Goal: Entertainment & Leisure: Consume media (video, audio)

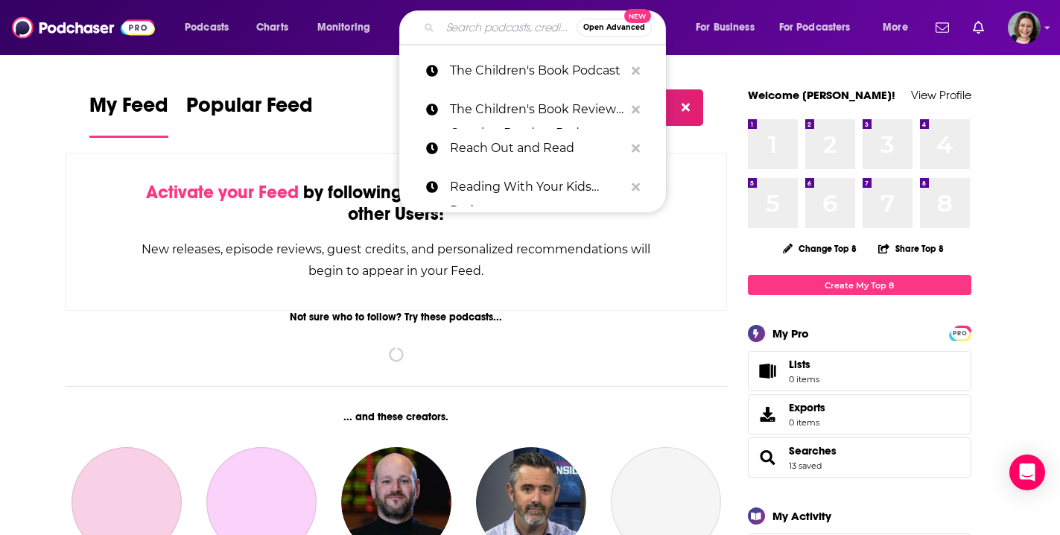
click at [481, 29] on input "Search podcasts, credits, & more..." at bounding box center [508, 28] width 136 height 24
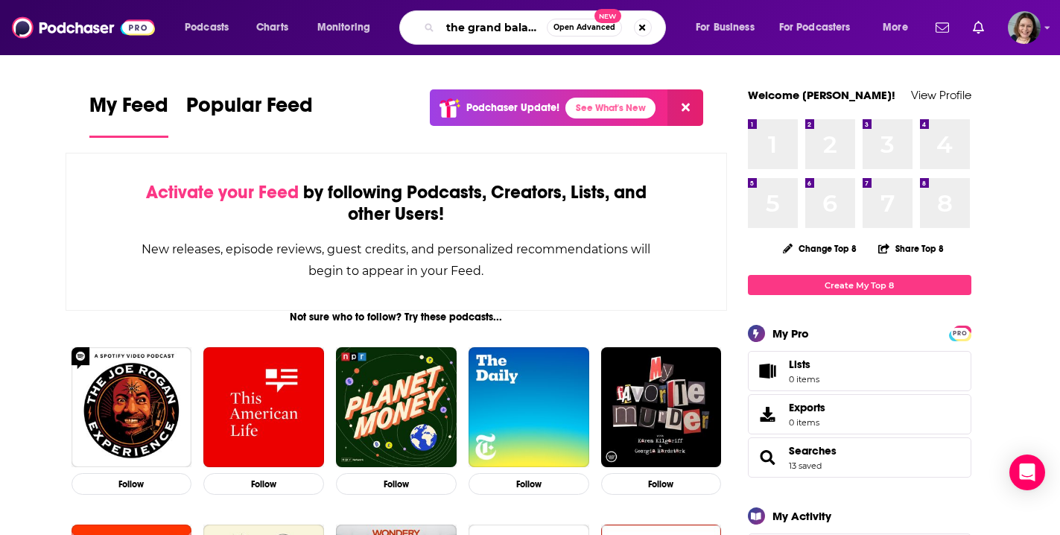
type input "the grand balance"
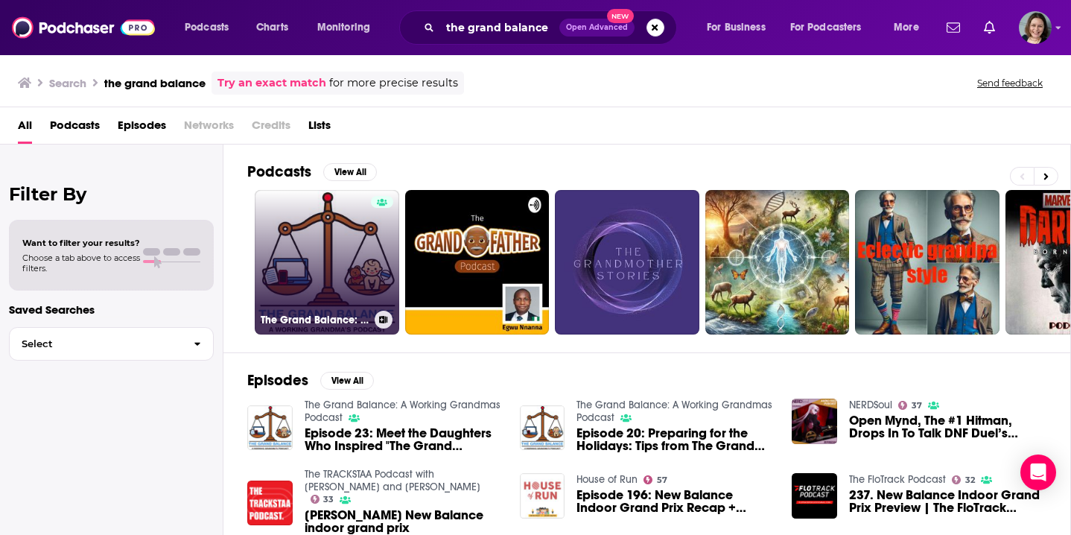
click at [349, 250] on link "The Grand Balance: A Working Grandmas Podcast" at bounding box center [327, 262] width 144 height 144
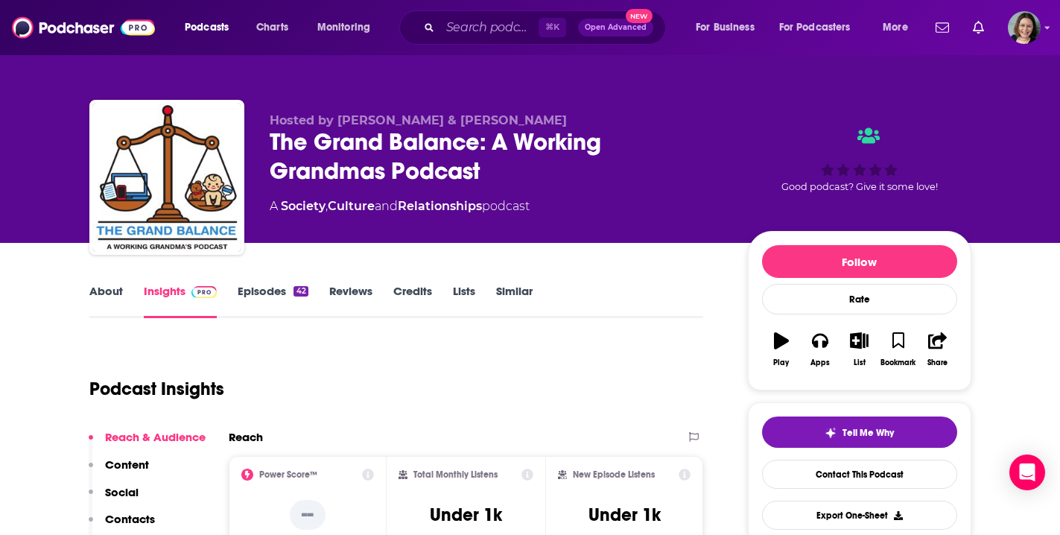
click at [264, 293] on link "Episodes 42" at bounding box center [273, 301] width 70 height 34
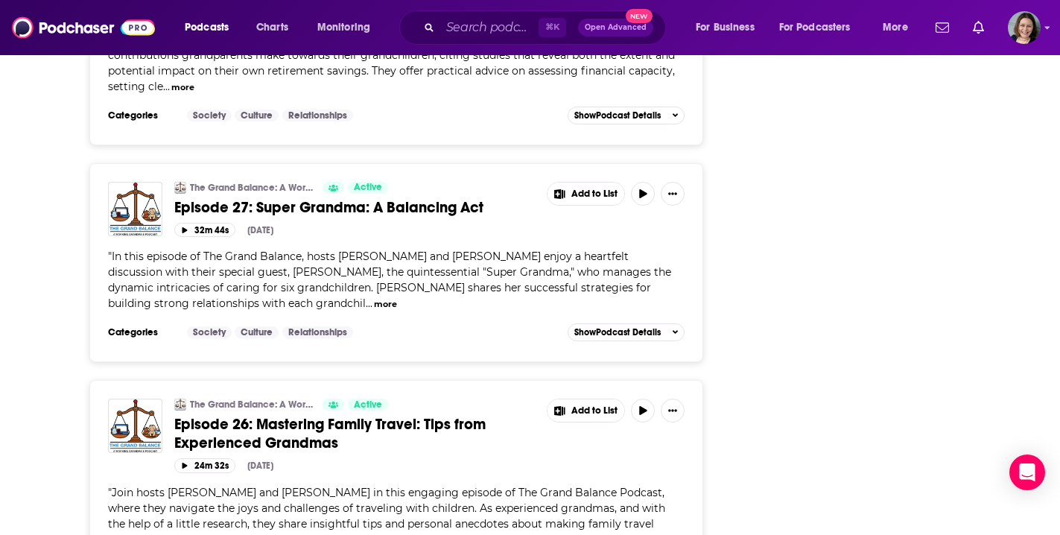
scroll to position [3286, 0]
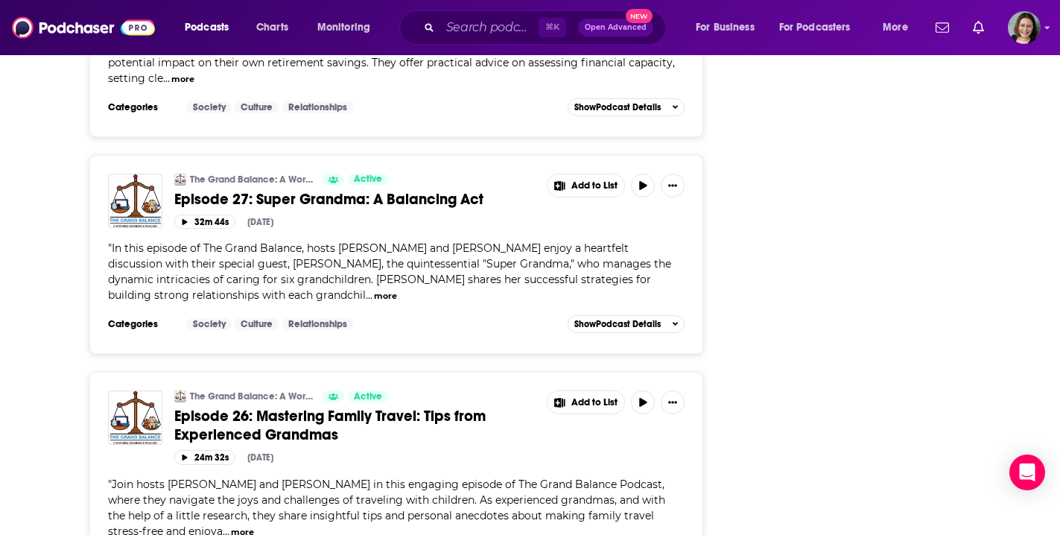
click at [231, 526] on button "more" at bounding box center [242, 532] width 23 height 13
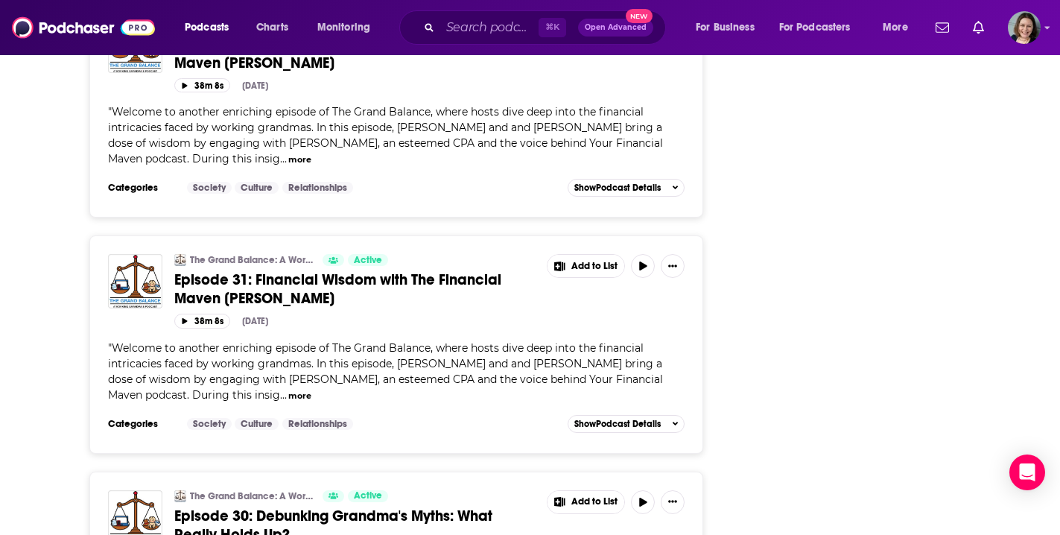
scroll to position [2246, 0]
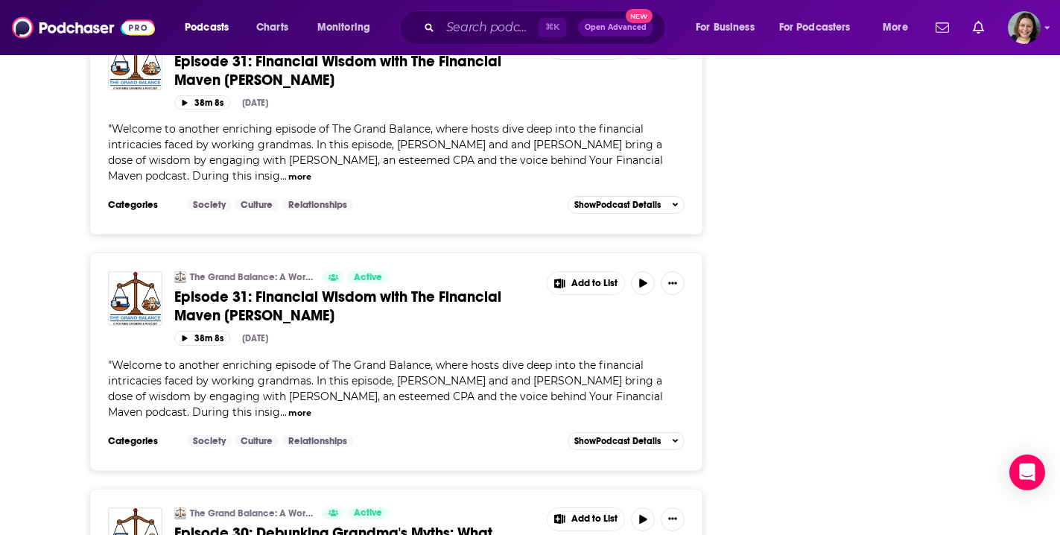
click at [288, 407] on button "more" at bounding box center [299, 413] width 23 height 13
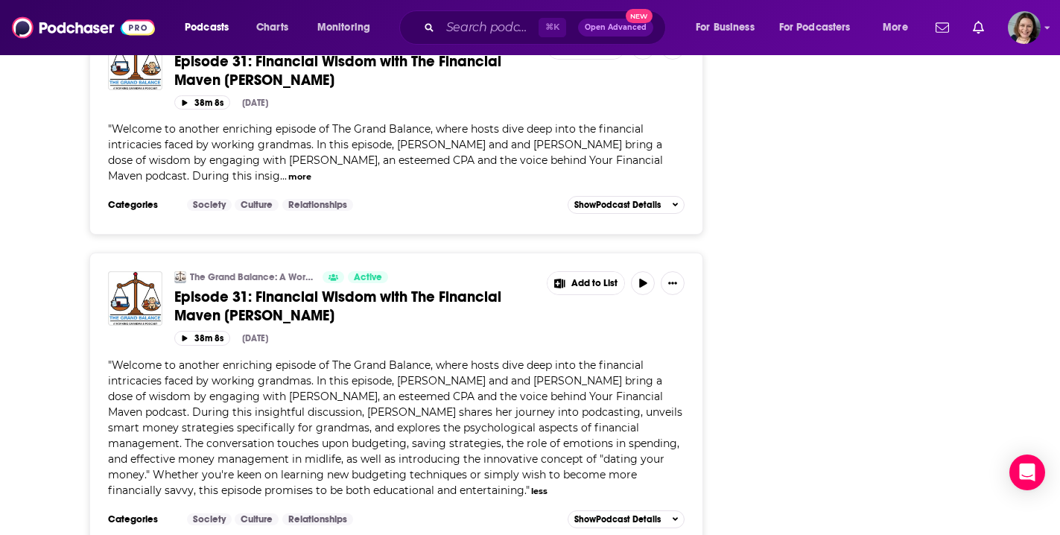
click at [436, 287] on span "Episode 31: Financial Wisdom with The Financial Maven Samantha Besnoff" at bounding box center [337, 305] width 327 height 37
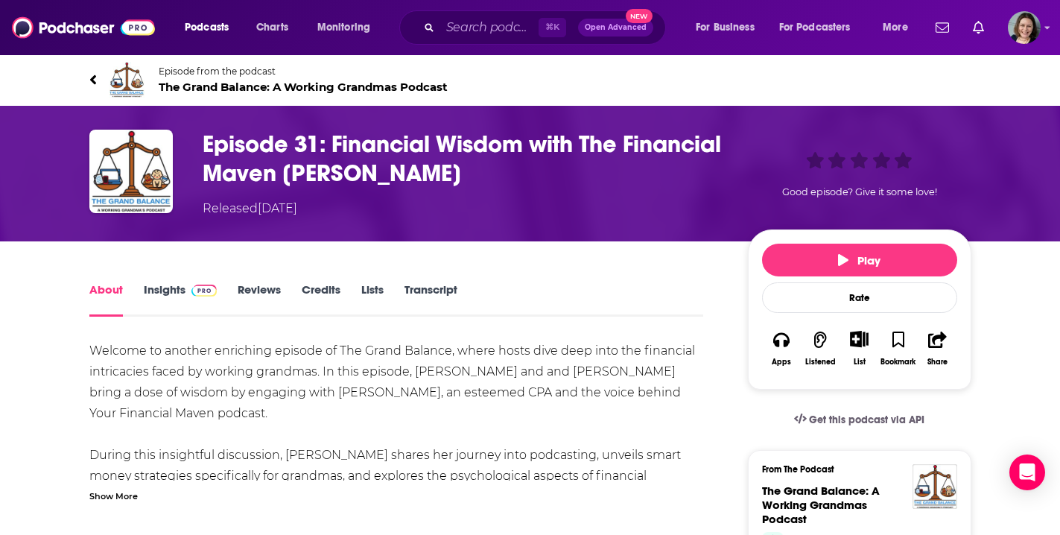
drag, startPoint x: 333, startPoint y: 137, endPoint x: 585, endPoint y: 166, distance: 253.4
click at [585, 166] on h1 "Episode 31: Financial Wisdom with The Financial Maven Samantha Besnoff" at bounding box center [463, 159] width 521 height 58
copy h1 "Financial Wisdom with The Financial Maven Samantha Besnoff"
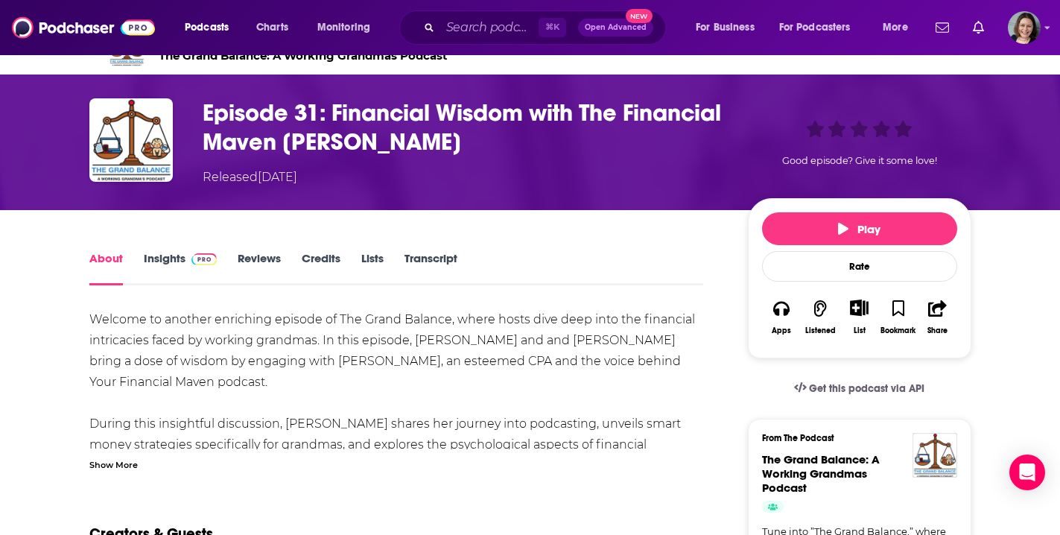
scroll to position [187, 0]
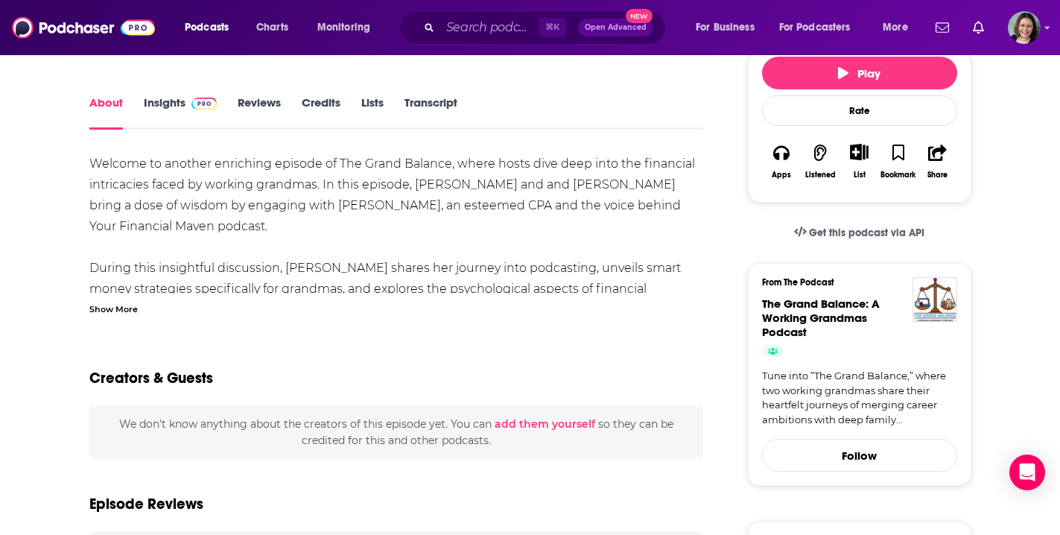
click at [127, 306] on div "Show More" at bounding box center [113, 308] width 48 height 14
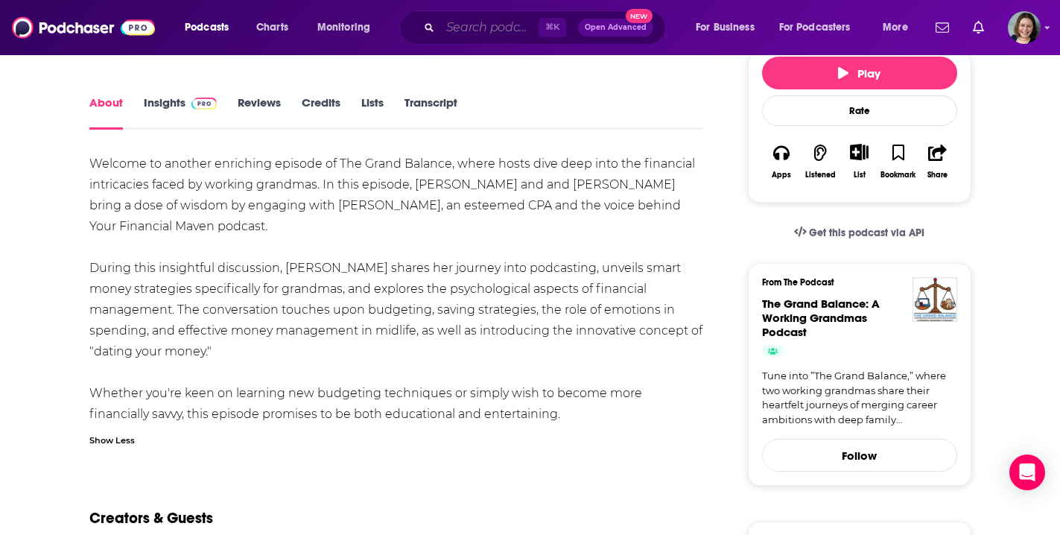
click at [470, 28] on input "Search podcasts, credits, & more..." at bounding box center [489, 28] width 98 height 24
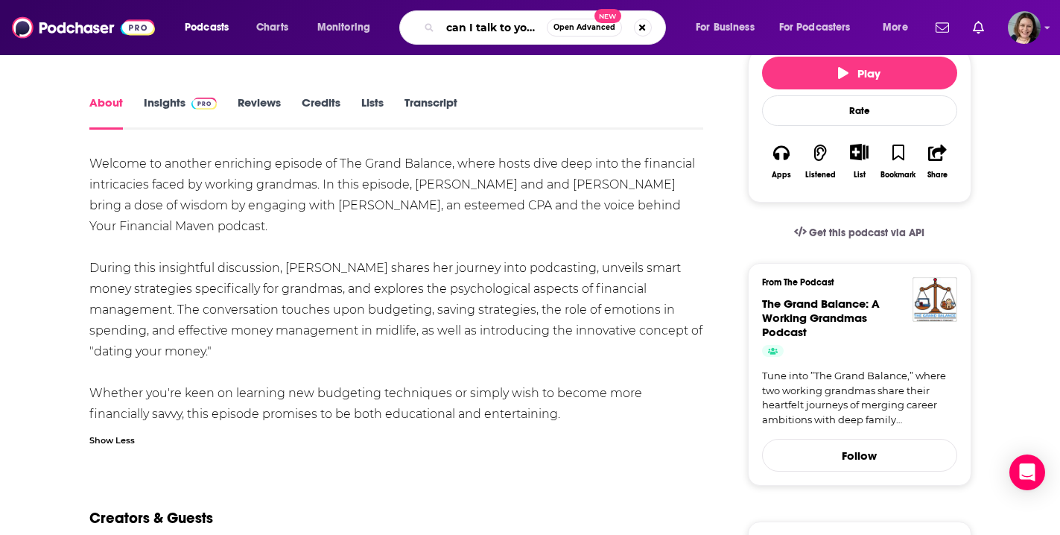
type input "can I talk to your grandma"
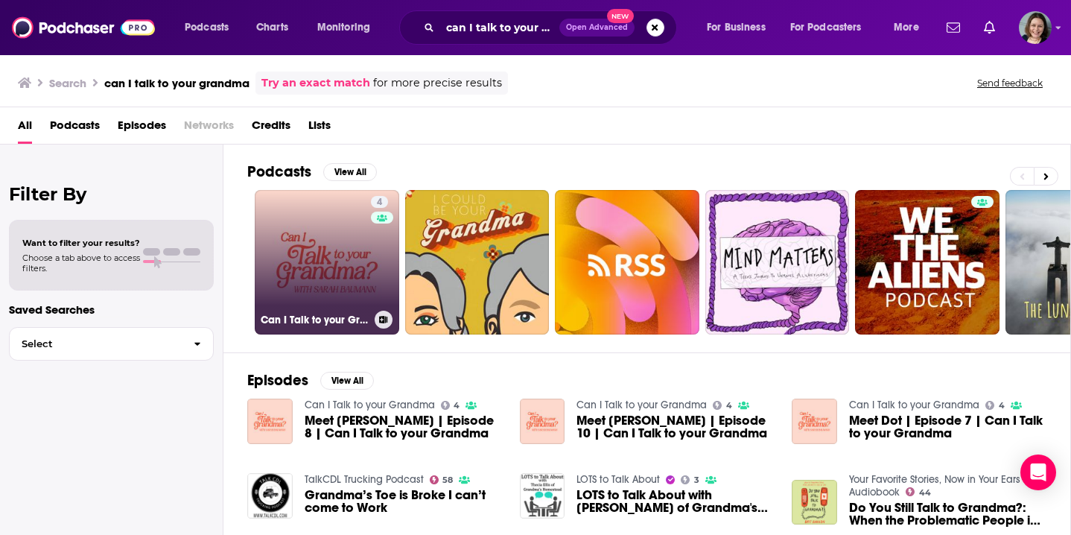
click at [325, 263] on link "4 Can I Talk to your Grandma" at bounding box center [327, 262] width 144 height 144
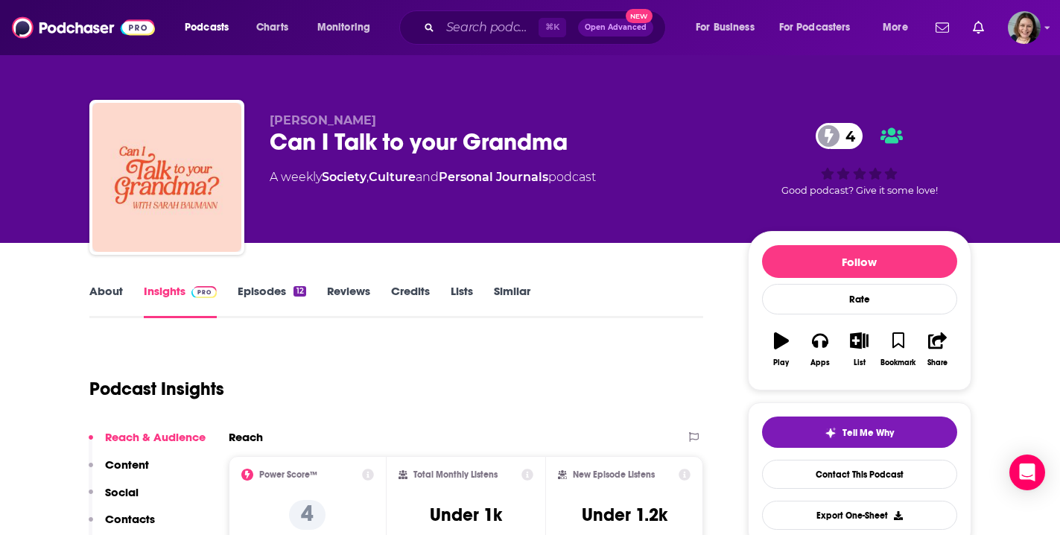
click at [266, 291] on link "Episodes 12" at bounding box center [272, 301] width 68 height 34
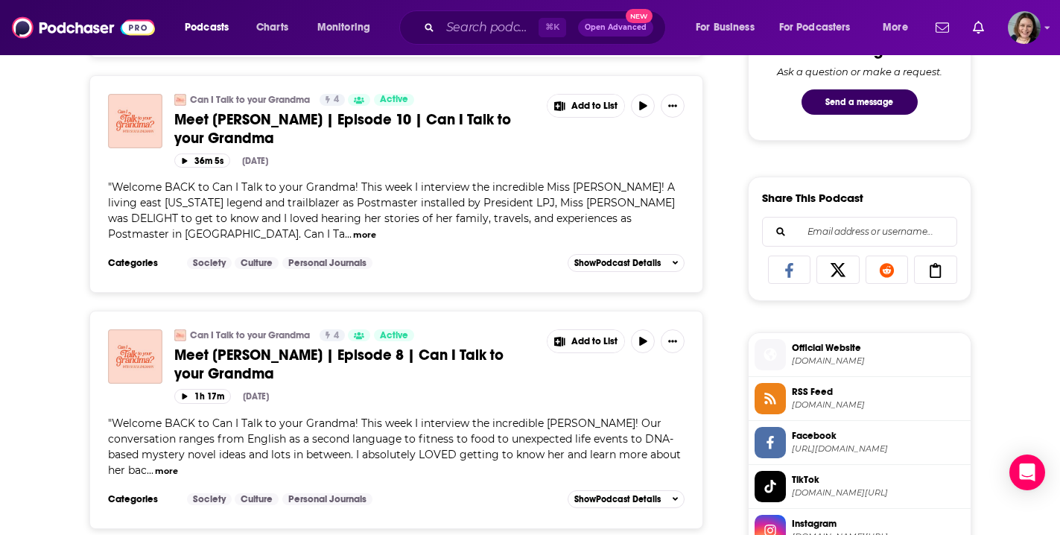
scroll to position [929, 0]
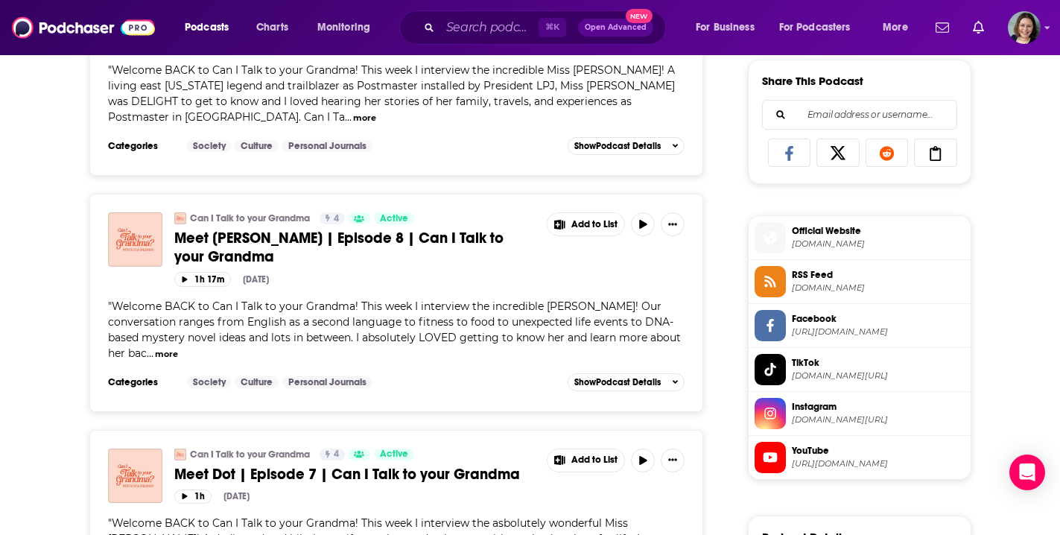
click at [172, 348] on button "more" at bounding box center [166, 354] width 23 height 13
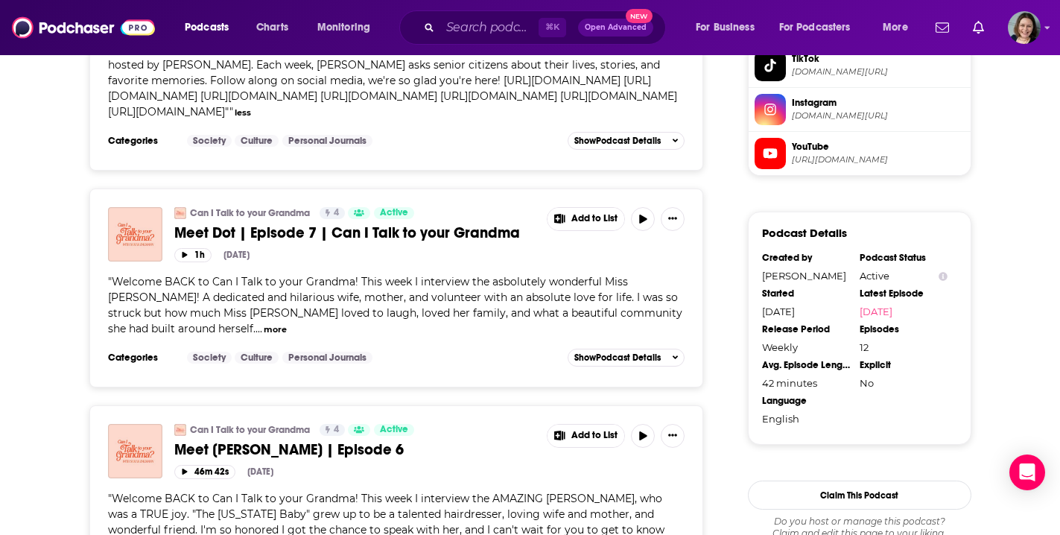
scroll to position [1259, 0]
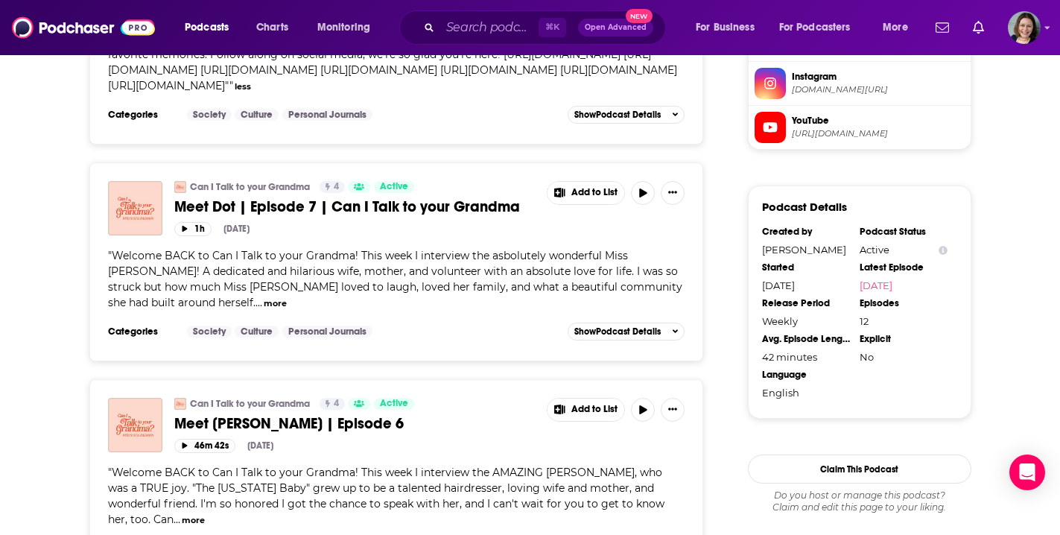
click at [264, 299] on button "more" at bounding box center [275, 303] width 23 height 13
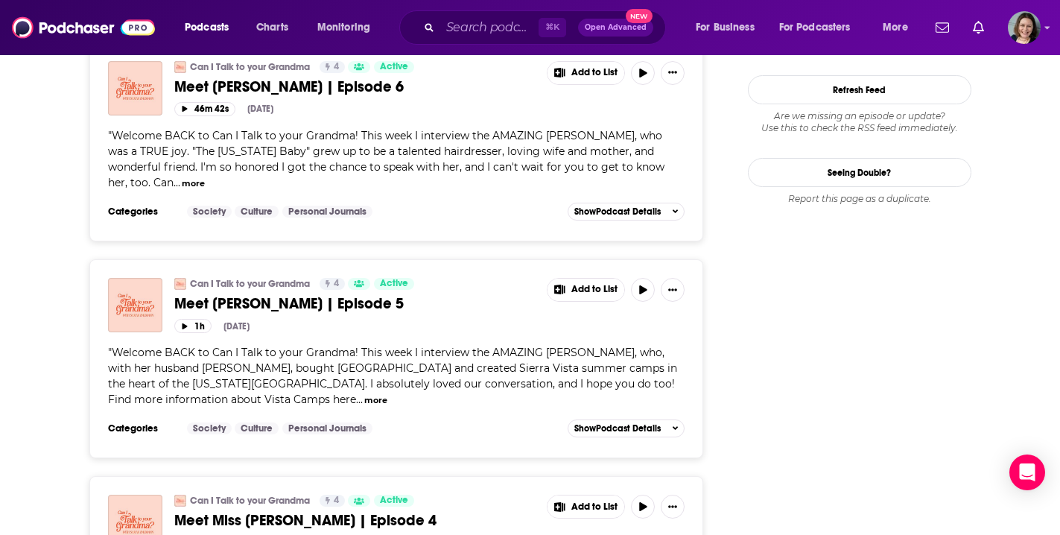
scroll to position [1725, 0]
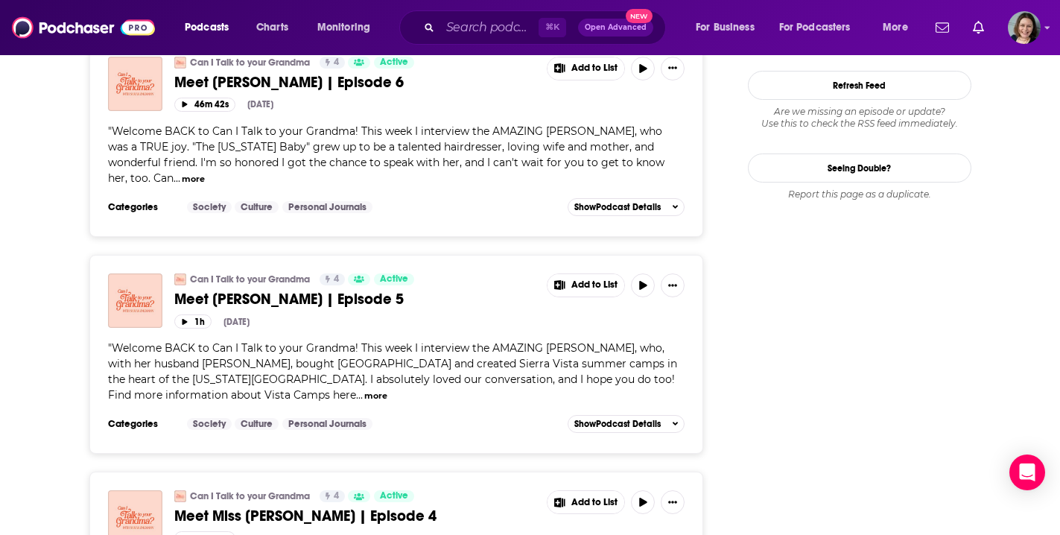
click at [364, 390] on button "more" at bounding box center [375, 395] width 23 height 13
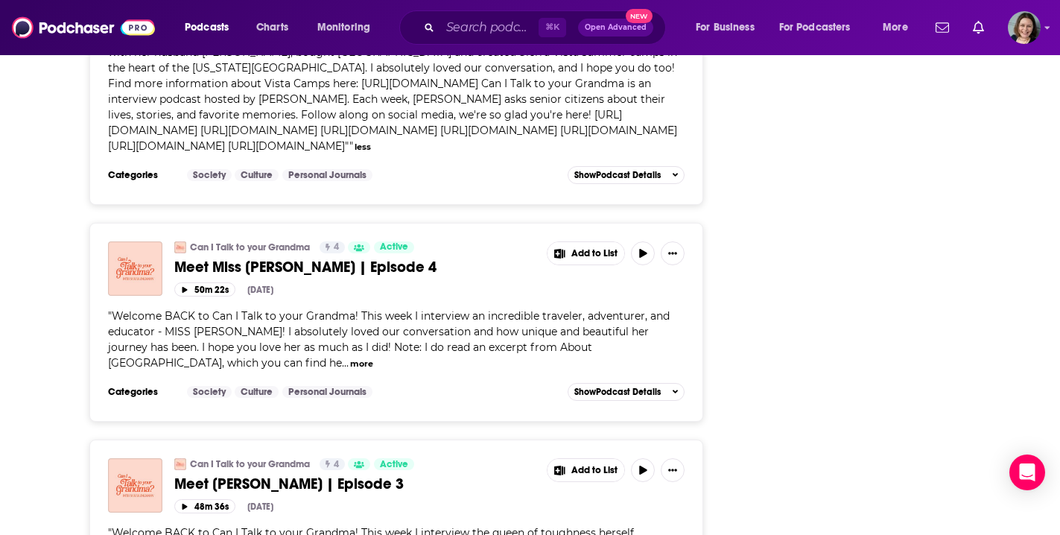
scroll to position [2055, 0]
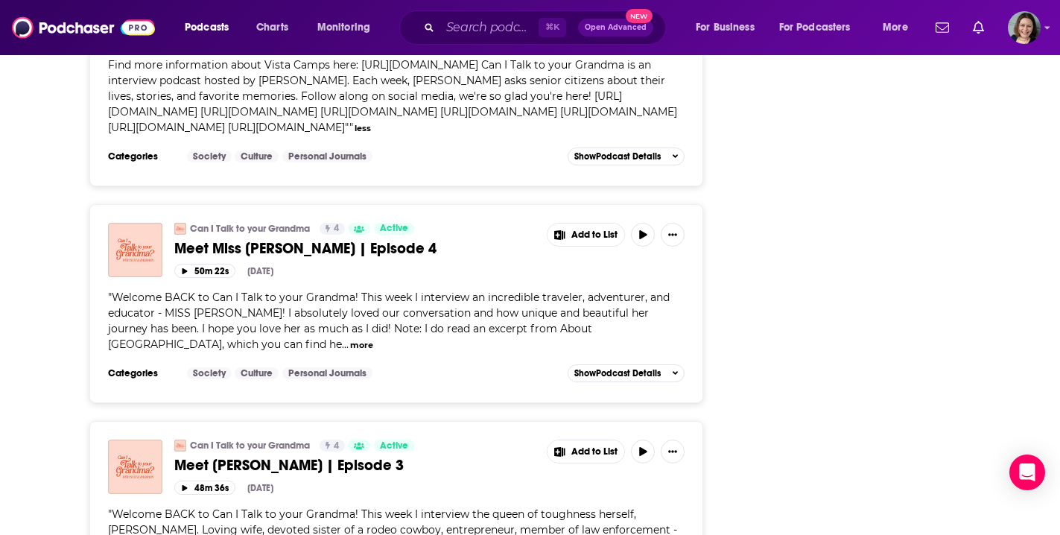
click at [350, 351] on button "more" at bounding box center [361, 345] width 23 height 13
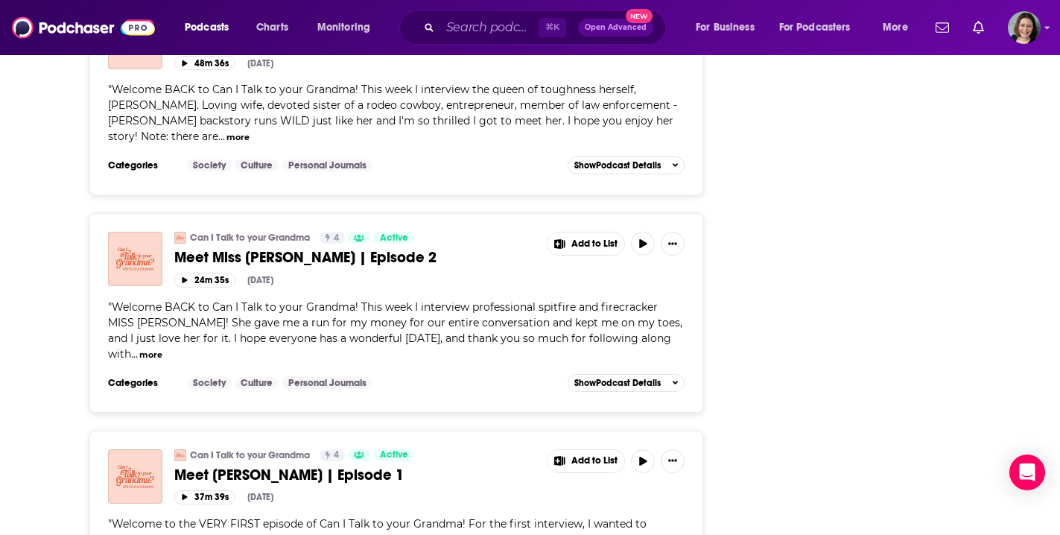
scroll to position [2552, 0]
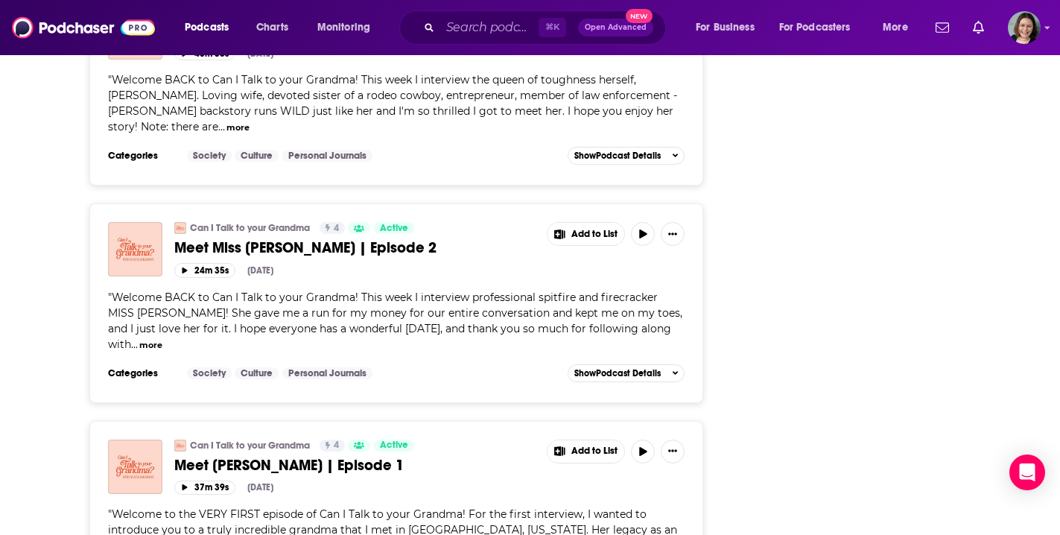
click at [139, 351] on button "more" at bounding box center [150, 345] width 23 height 13
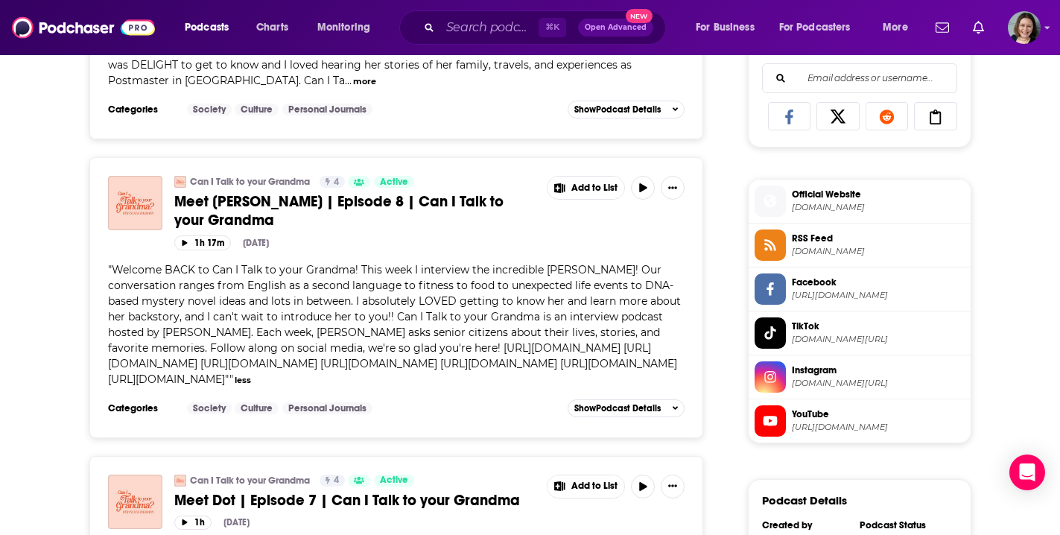
scroll to position [951, 0]
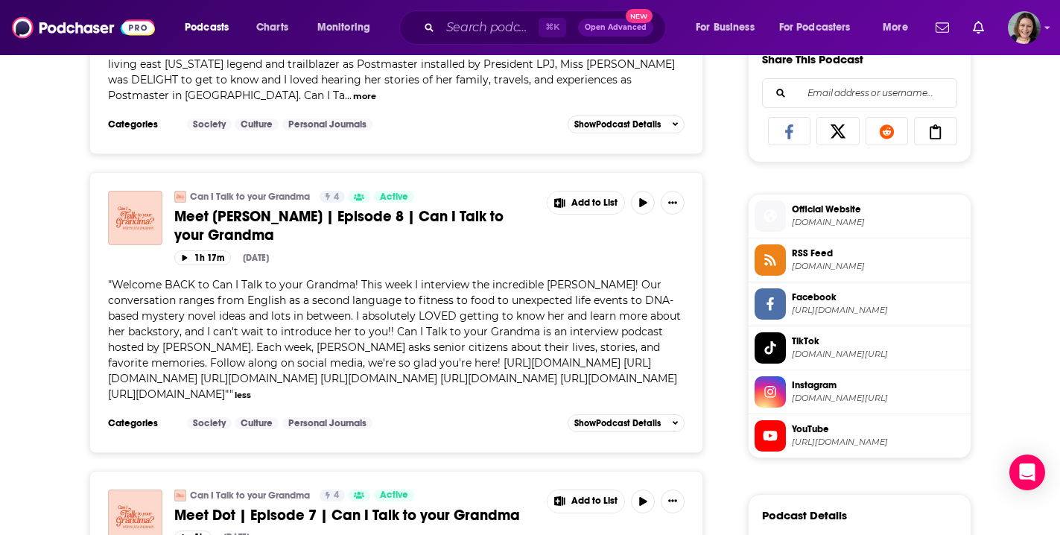
click at [411, 207] on span "Meet Hilary | Episode 8 | Can I Talk to your Grandma" at bounding box center [338, 225] width 329 height 37
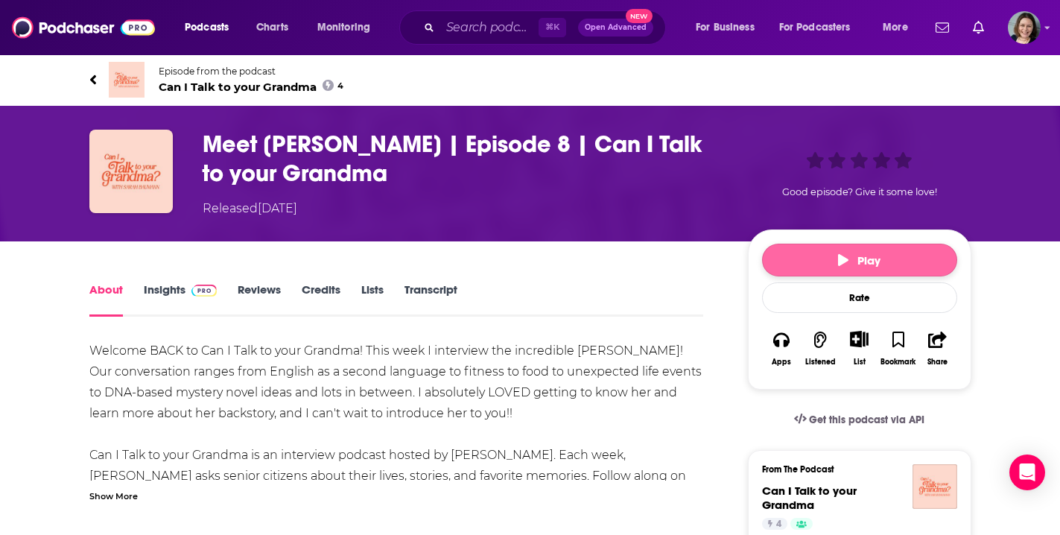
click at [825, 260] on button "Play" at bounding box center [859, 260] width 195 height 33
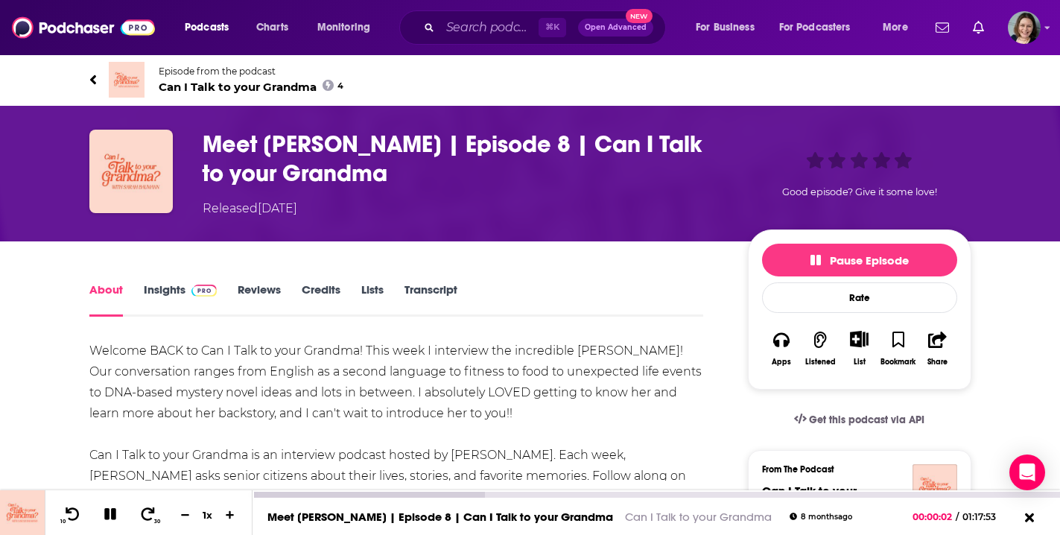
click at [230, 515] on icon at bounding box center [230, 515] width 8 height 8
click at [153, 514] on icon at bounding box center [147, 513] width 17 height 13
click at [229, 516] on icon at bounding box center [229, 514] width 11 height 9
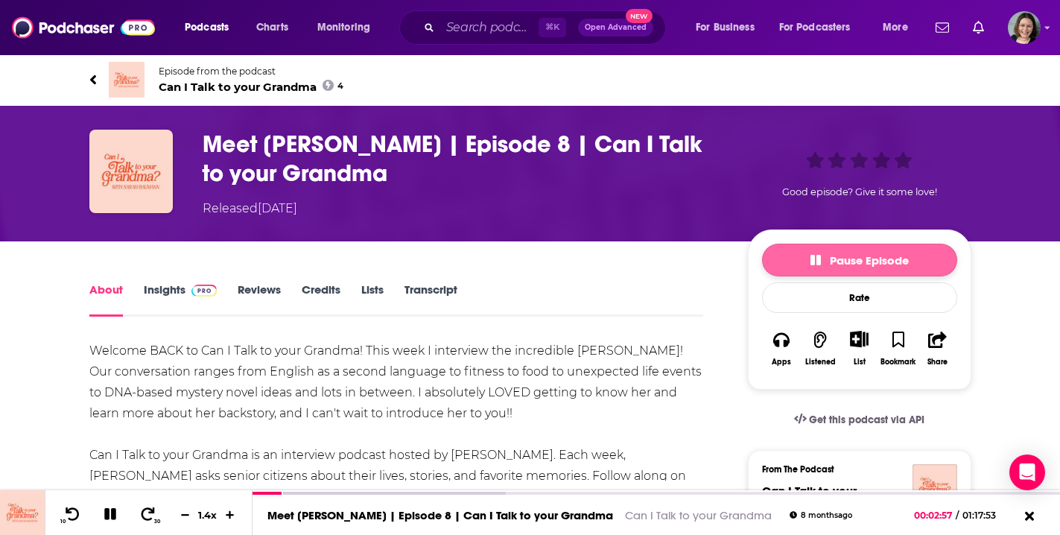
click at [844, 265] on span "Pause Episode" at bounding box center [859, 260] width 98 height 14
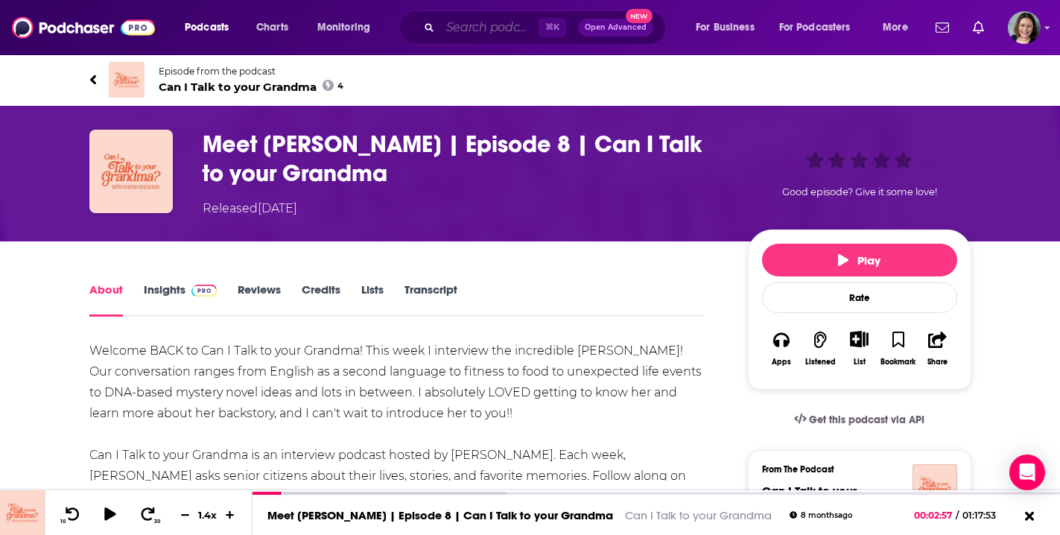
click at [499, 30] on input "Search podcasts, credits, & more..." at bounding box center [489, 28] width 98 height 24
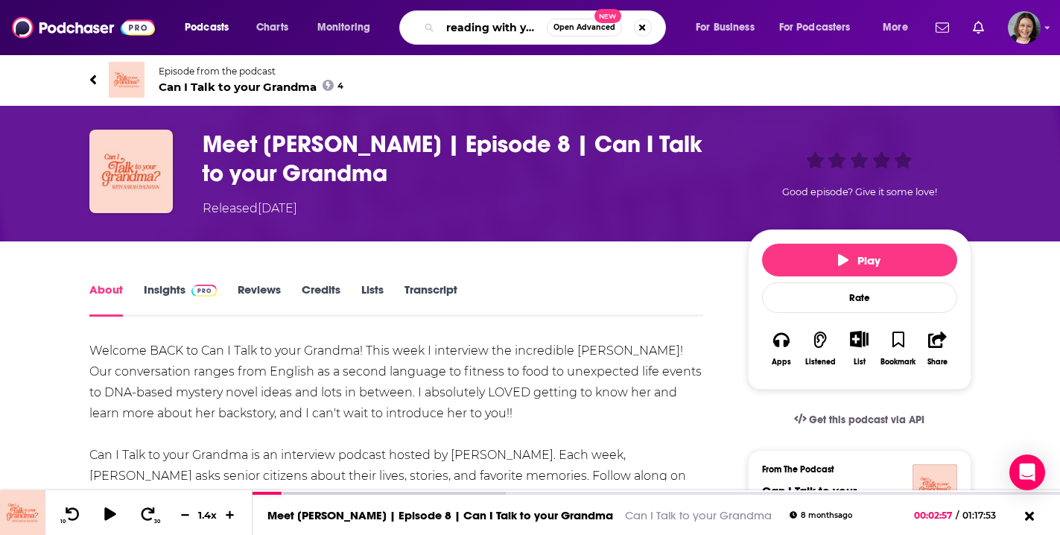
type input "reading with your kids"
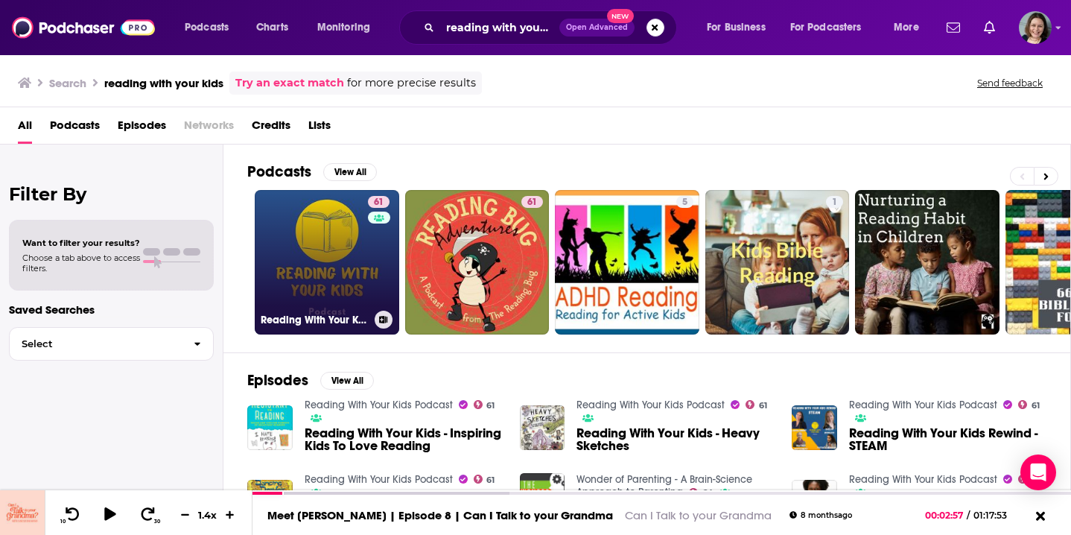
click at [305, 264] on link "61 Reading With Your Kids Podcast" at bounding box center [327, 262] width 144 height 144
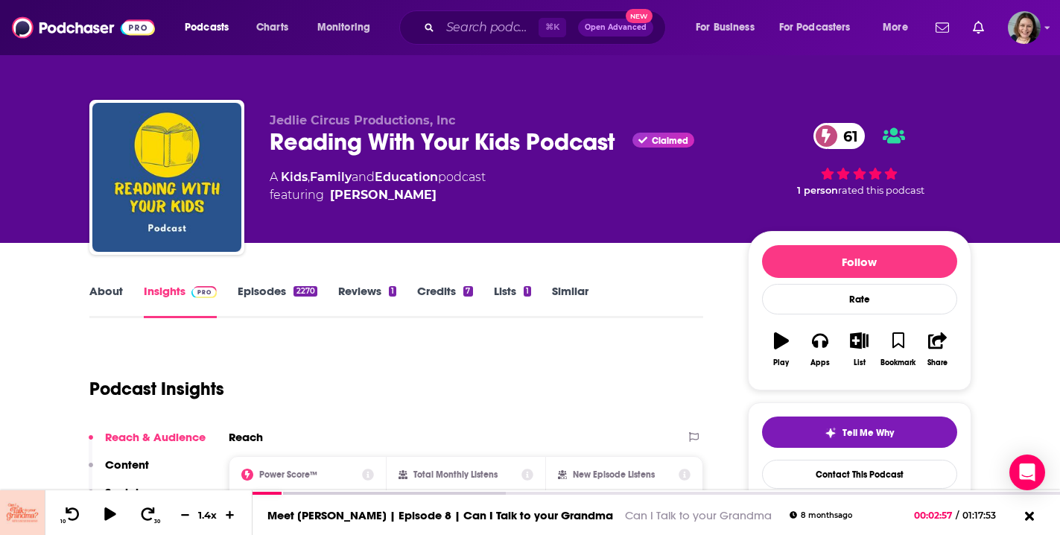
click at [267, 290] on link "Episodes 2270" at bounding box center [277, 301] width 79 height 34
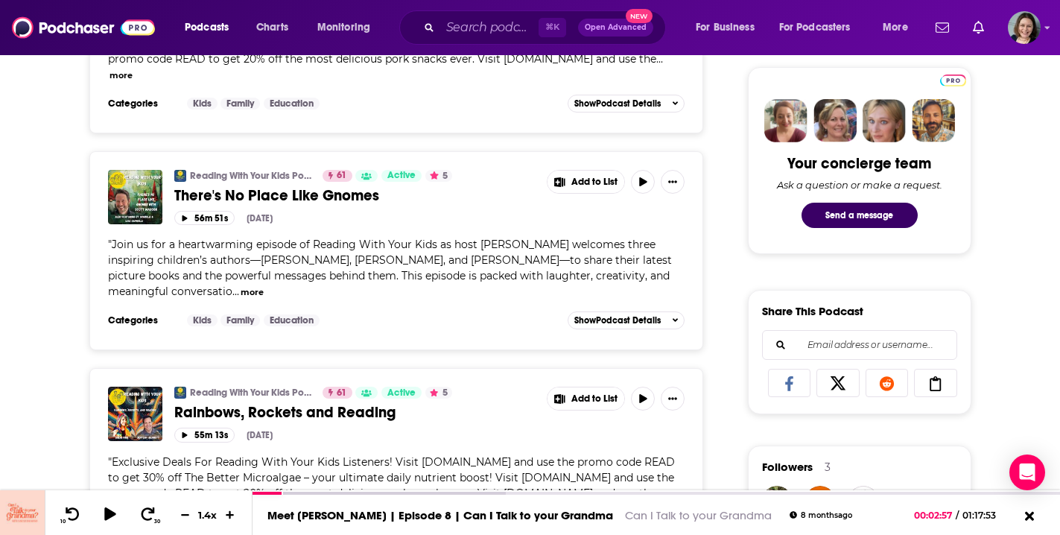
scroll to position [707, 0]
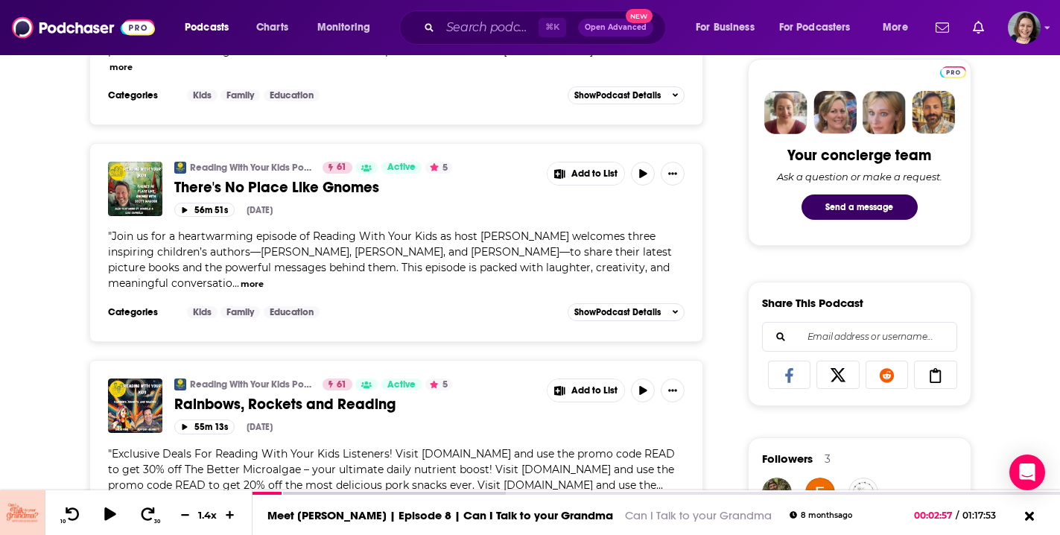
click at [241, 284] on button "more" at bounding box center [252, 284] width 23 height 13
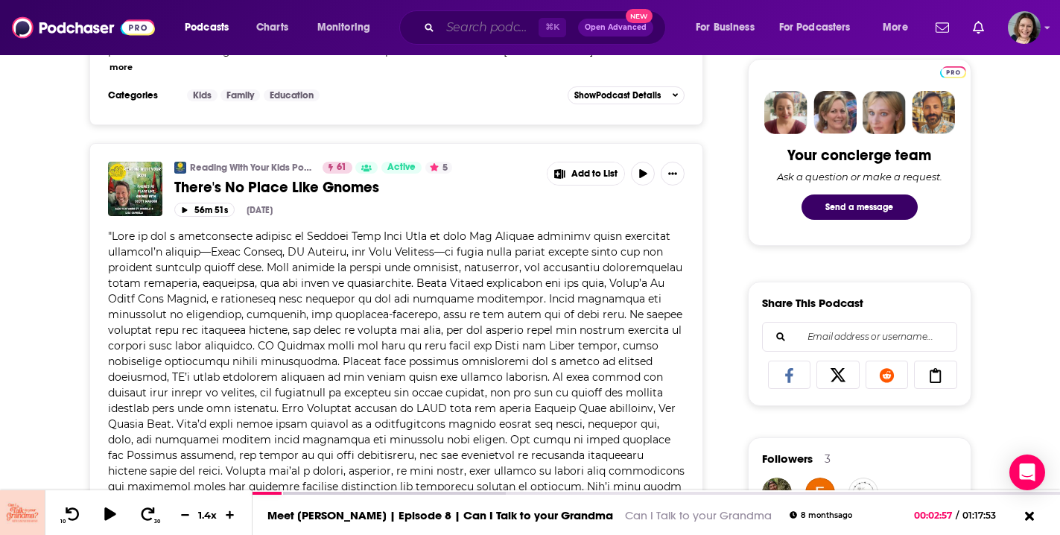
click at [509, 28] on input "Search podcasts, credits, & more..." at bounding box center [489, 28] width 98 height 24
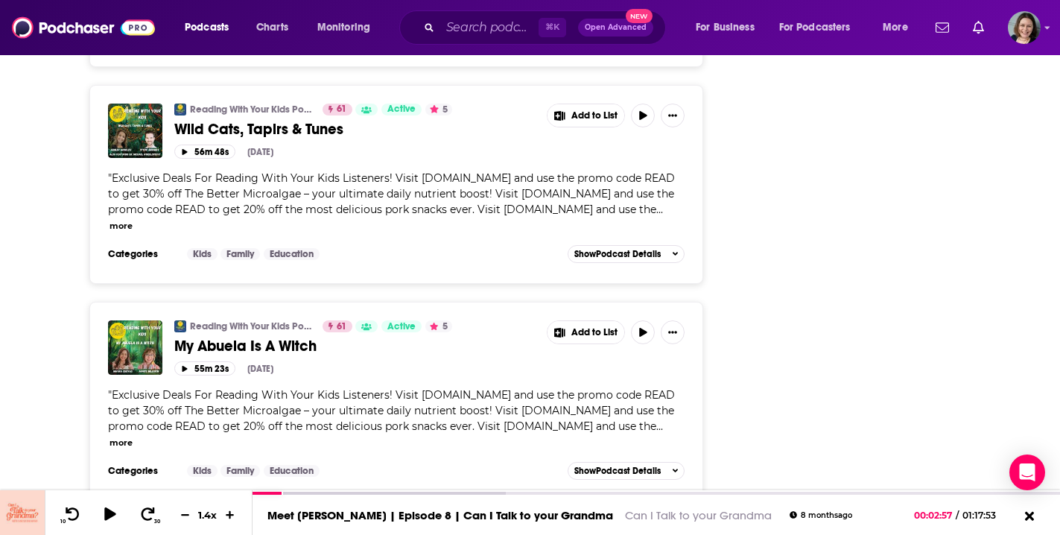
scroll to position [2174, 0]
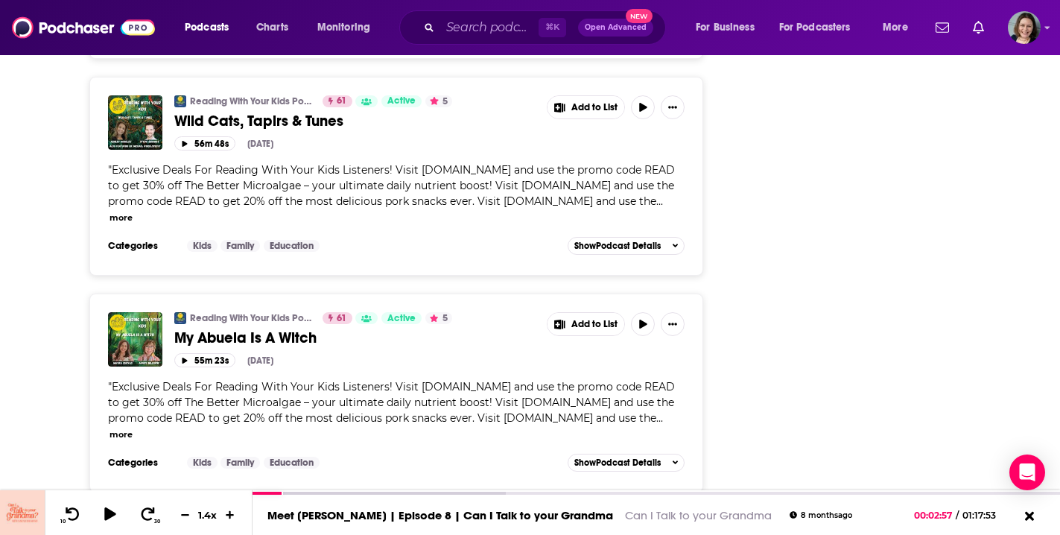
click at [129, 218] on button "more" at bounding box center [120, 217] width 23 height 13
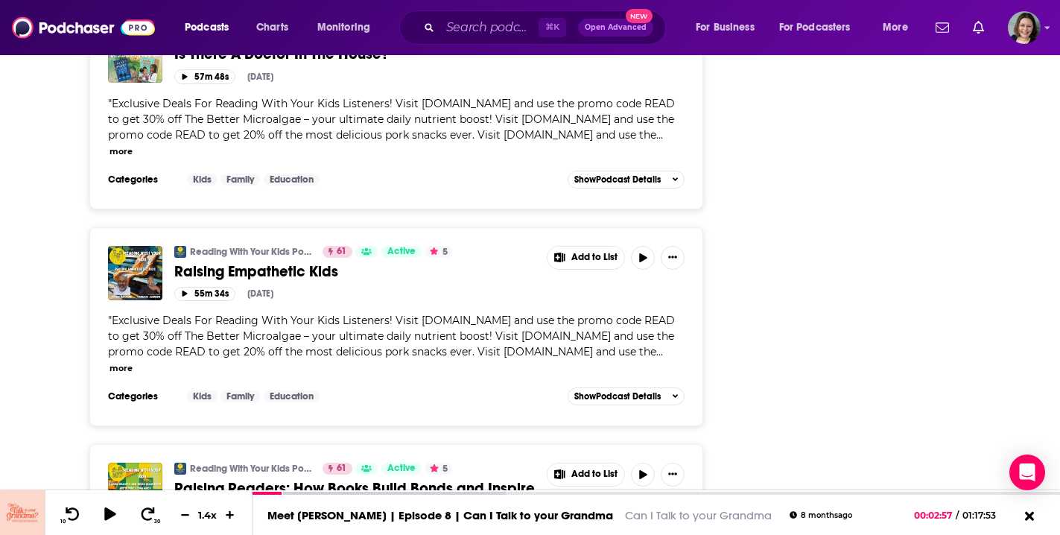
scroll to position [3030, 0]
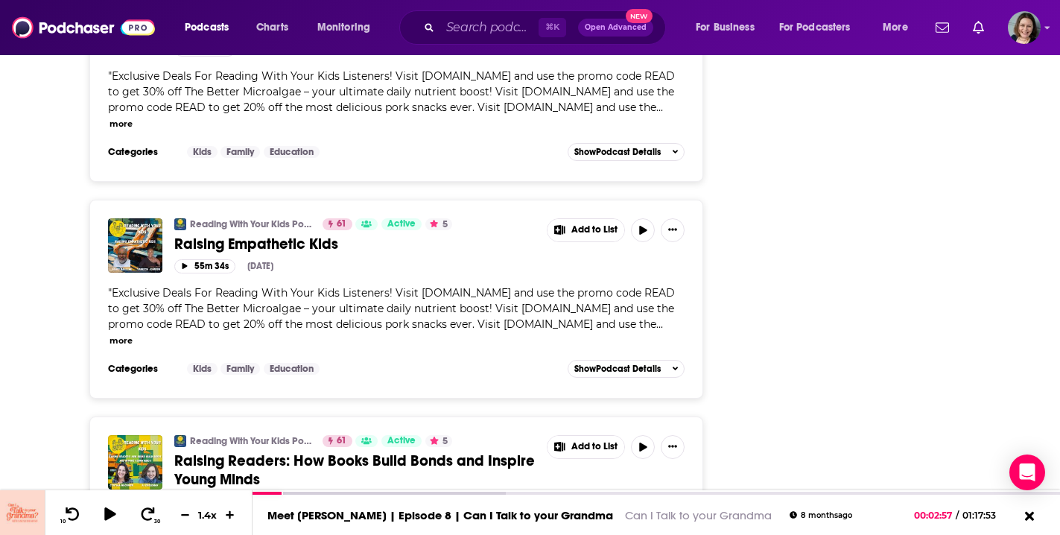
click at [127, 339] on button "more" at bounding box center [120, 340] width 23 height 13
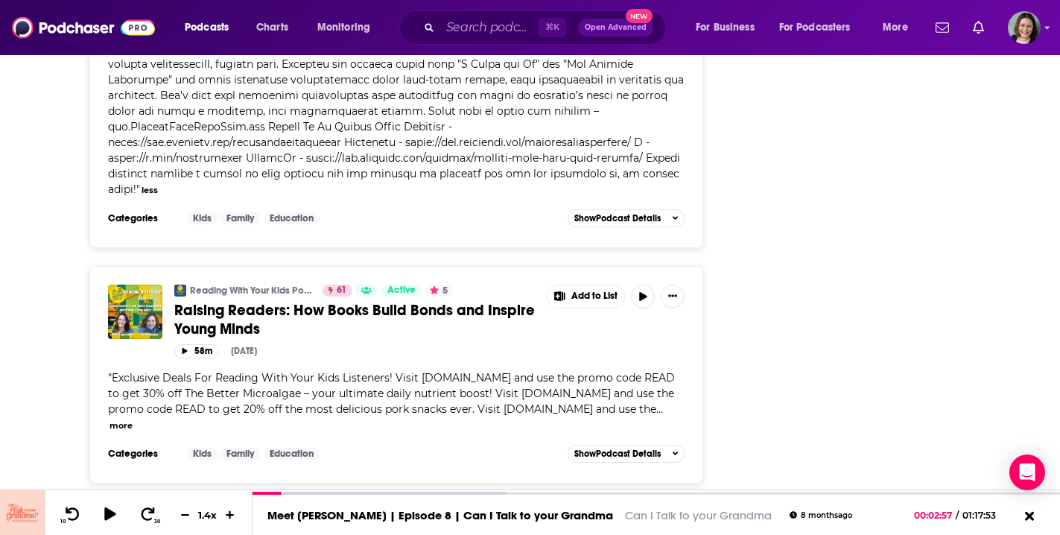
scroll to position [3585, 0]
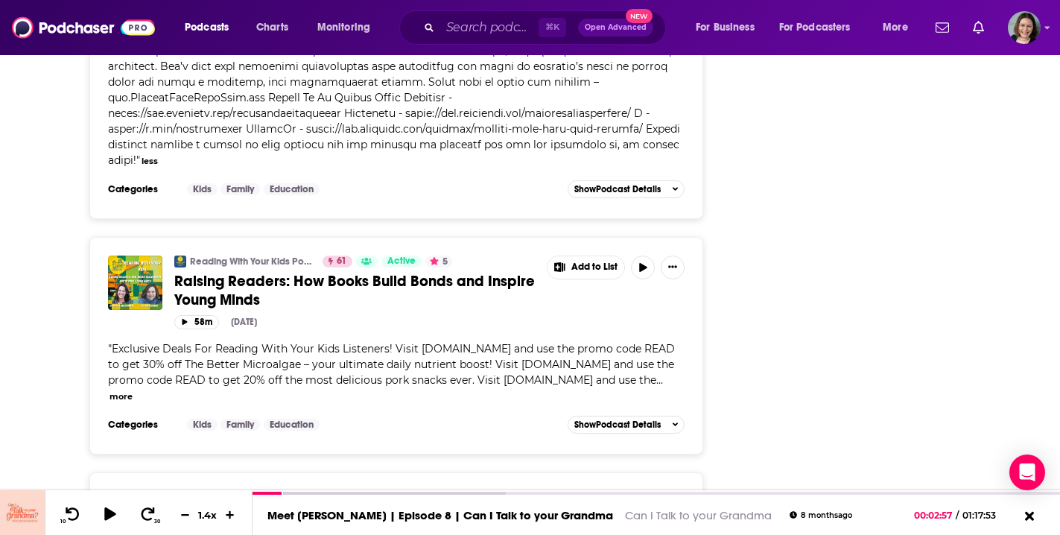
click at [121, 390] on button "more" at bounding box center [120, 396] width 23 height 13
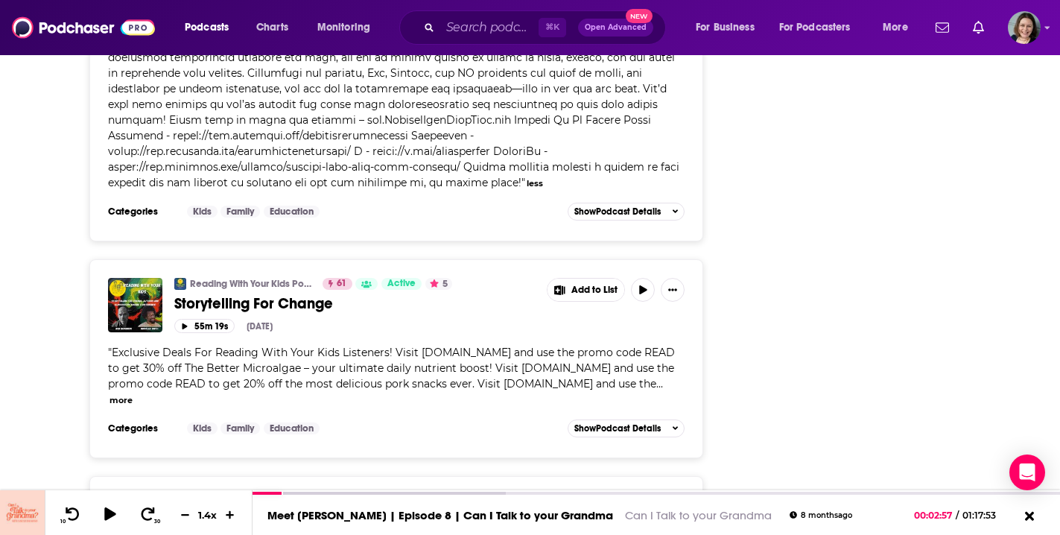
scroll to position [4168, 0]
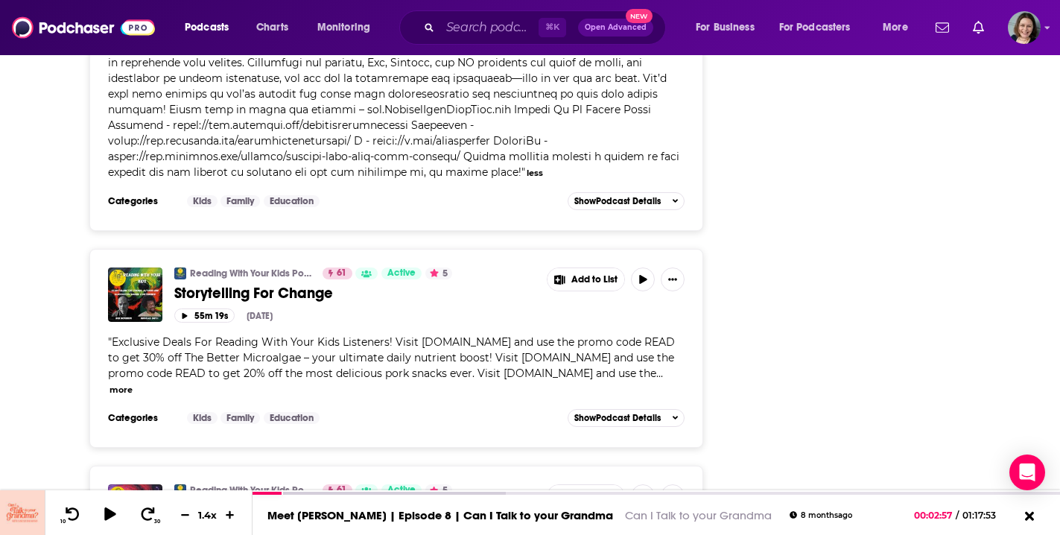
click at [125, 384] on button "more" at bounding box center [120, 390] width 23 height 13
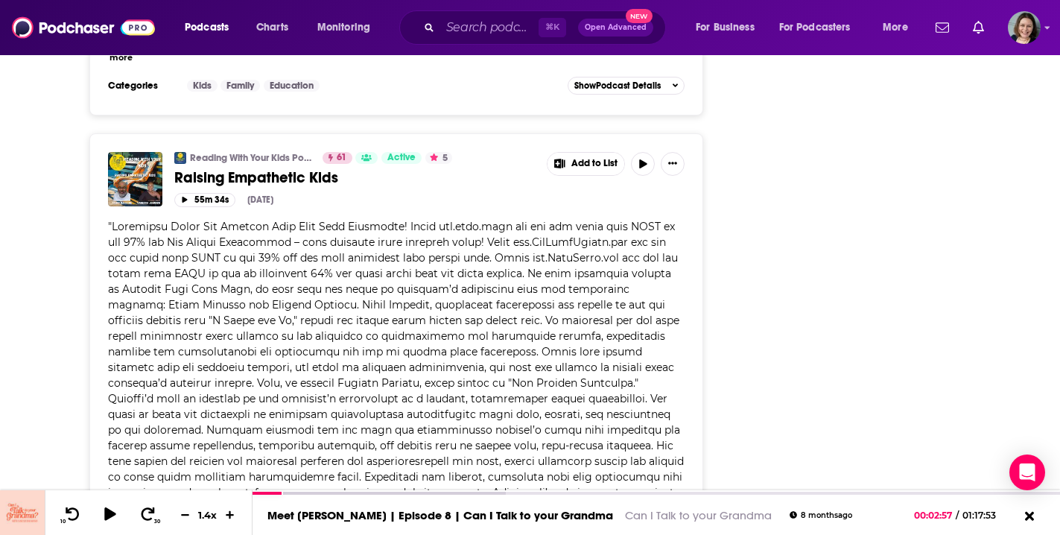
scroll to position [3075, 0]
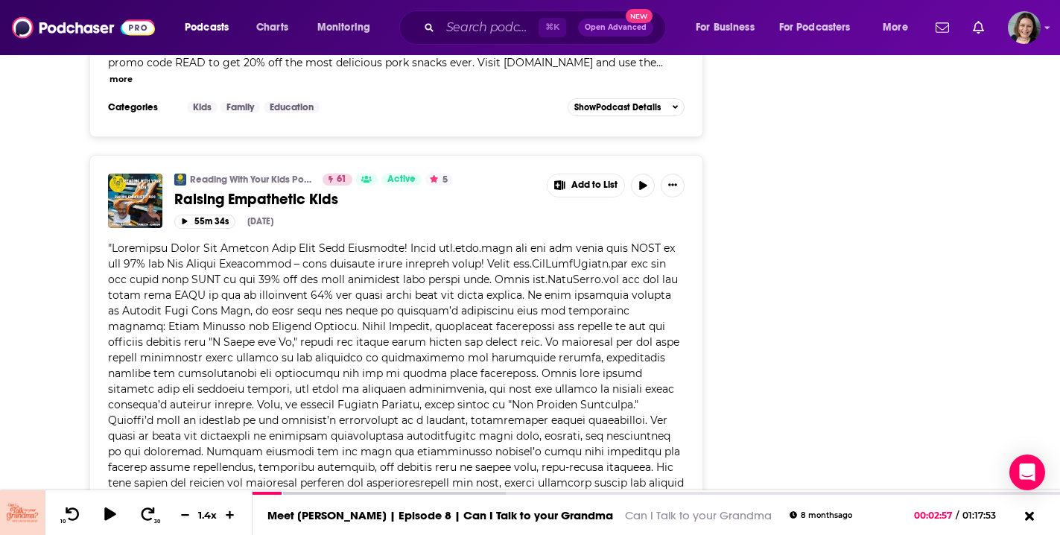
click at [325, 202] on span "Raising Empathetic Kids" at bounding box center [256, 199] width 164 height 19
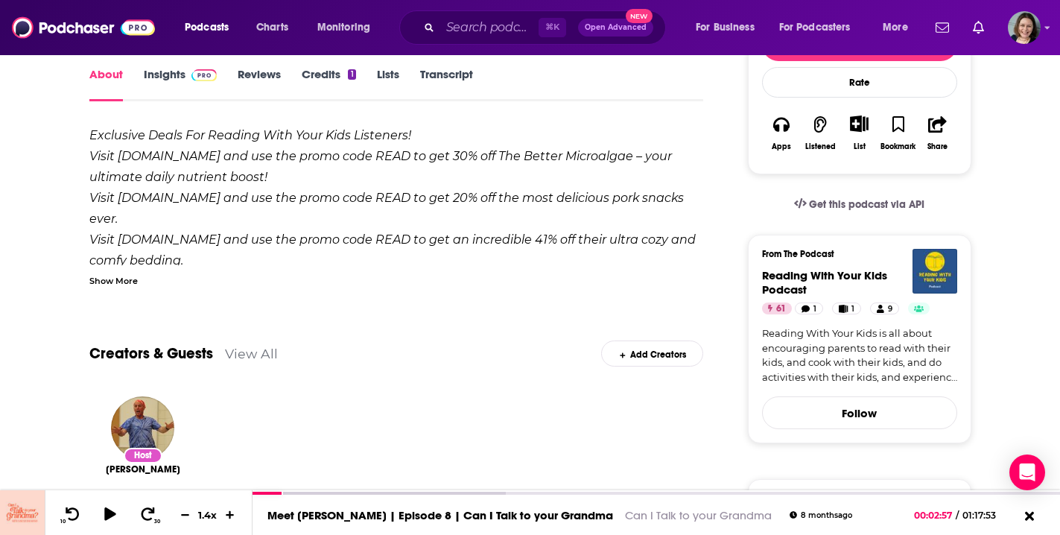
scroll to position [229, 0]
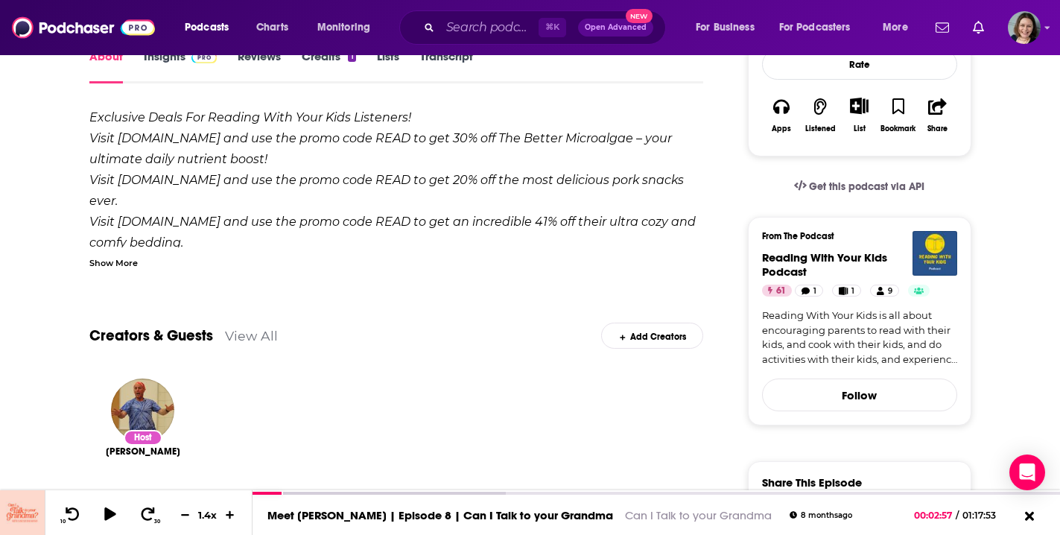
click at [107, 261] on div "Show More" at bounding box center [113, 262] width 48 height 14
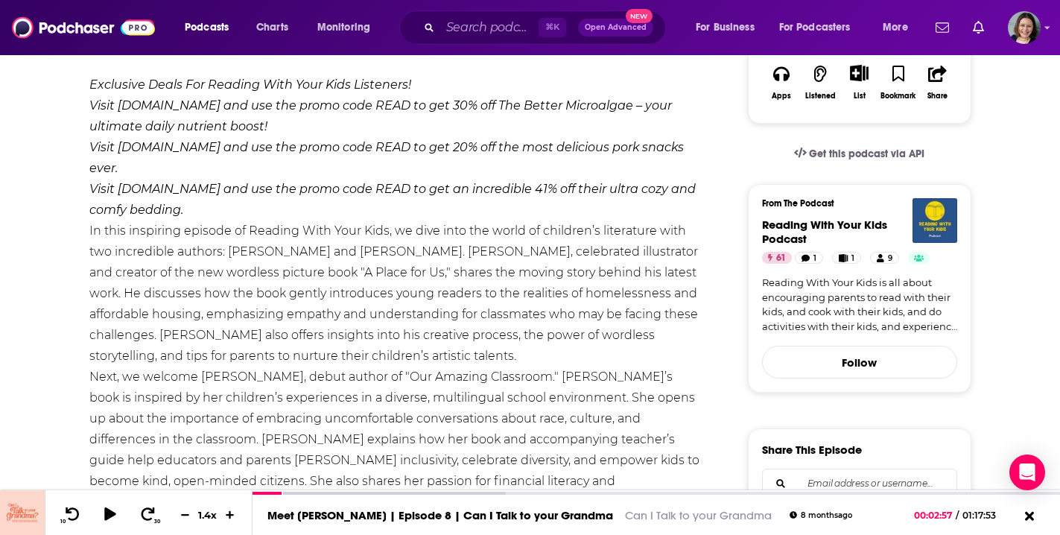
scroll to position [281, 0]
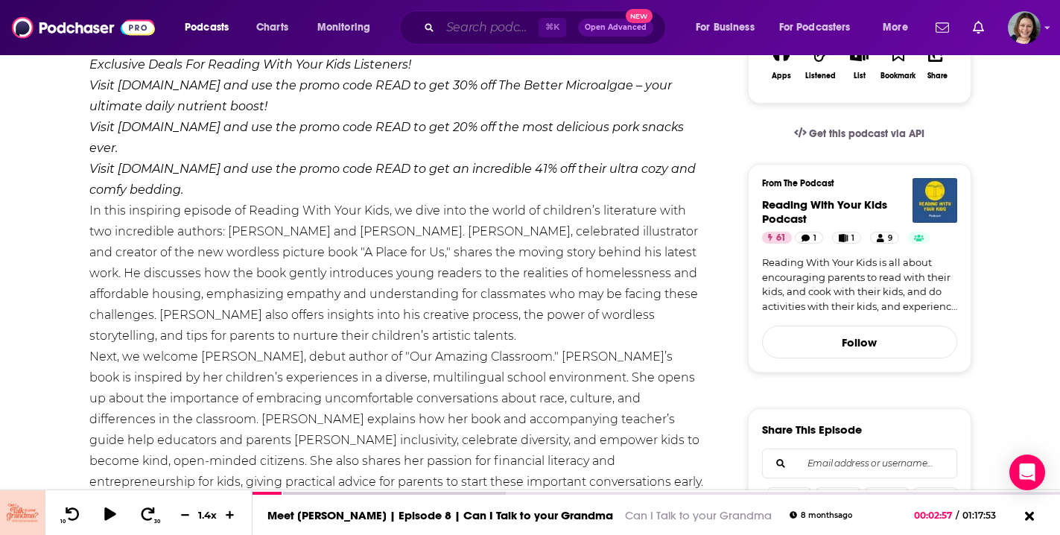
click at [493, 28] on input "Search podcasts, credits, & more..." at bounding box center [489, 28] width 98 height 24
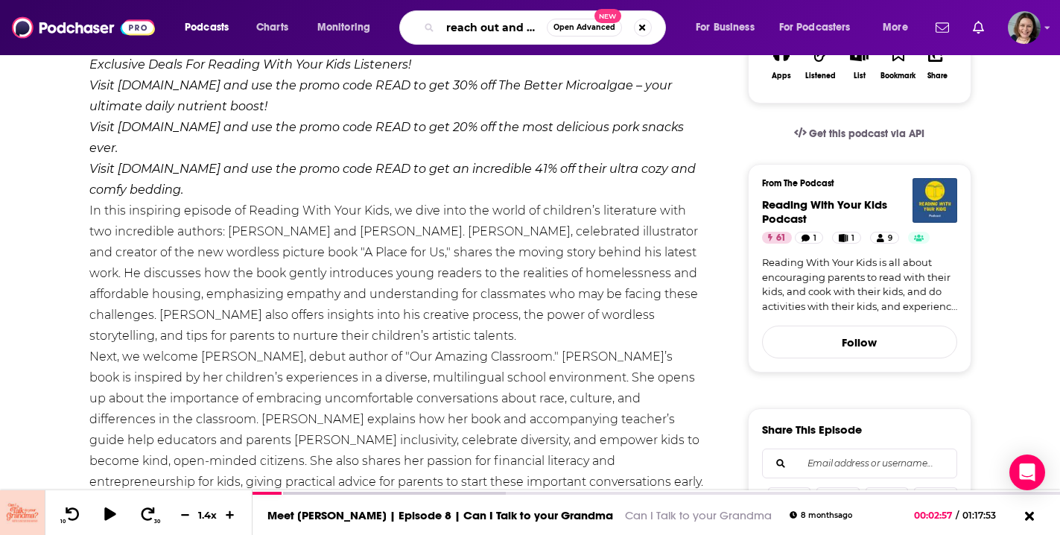
type input "reach out and read"
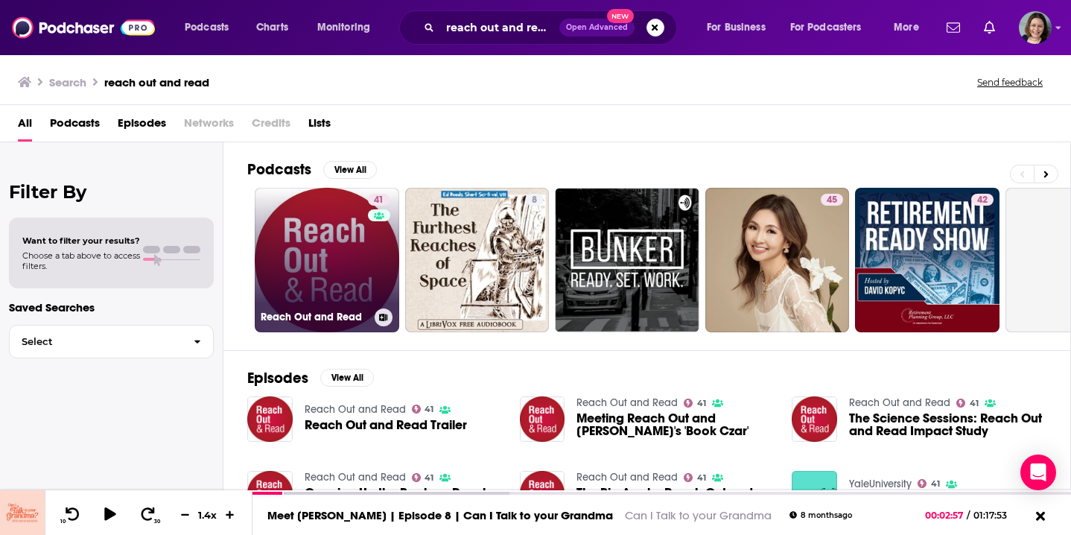
click at [337, 273] on link "41 Reach Out and Read" at bounding box center [327, 260] width 144 height 144
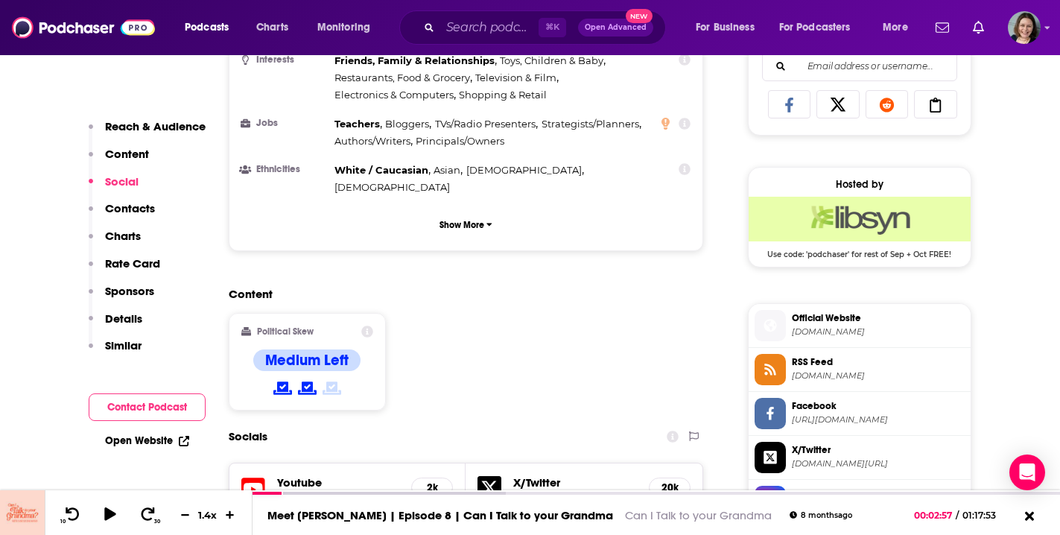
scroll to position [1055, 0]
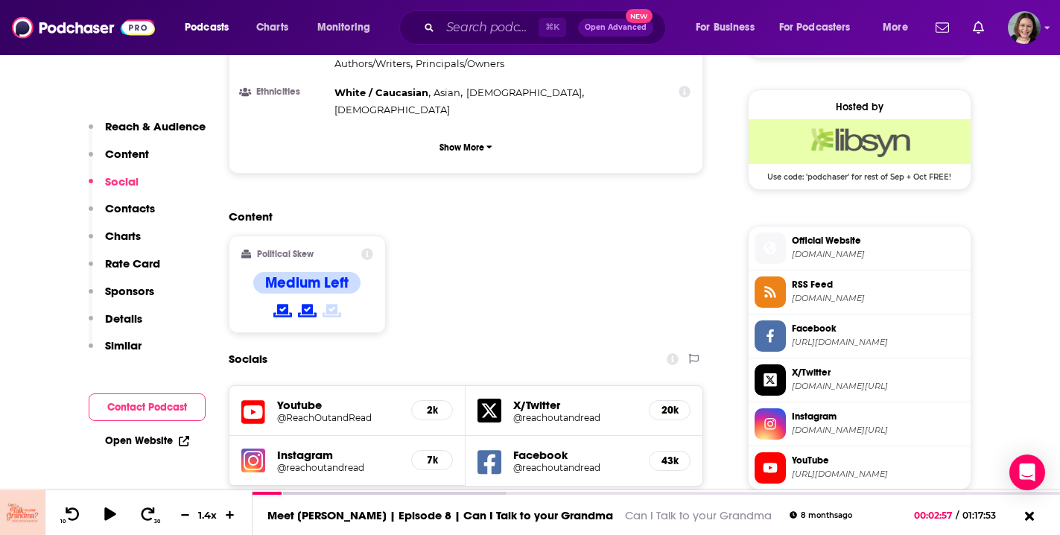
click at [329, 462] on h5 "@reachoutandread" at bounding box center [338, 467] width 123 height 11
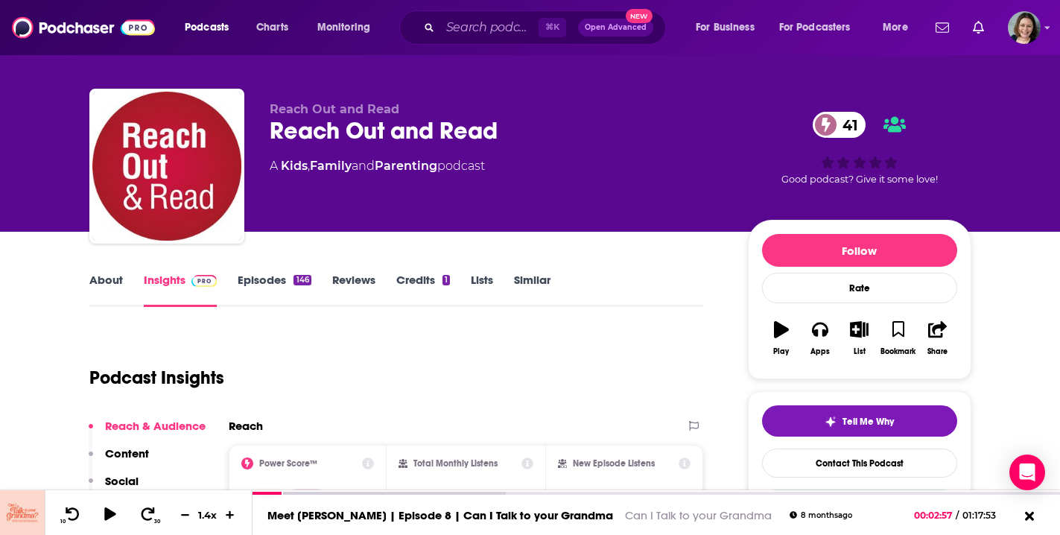
scroll to position [0, 0]
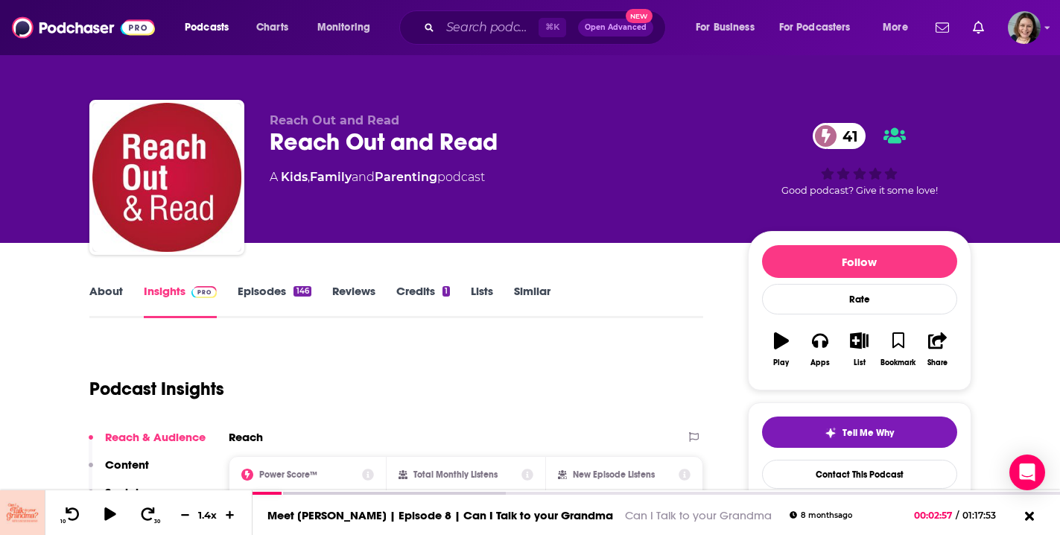
click at [268, 284] on link "Episodes 146" at bounding box center [274, 301] width 73 height 34
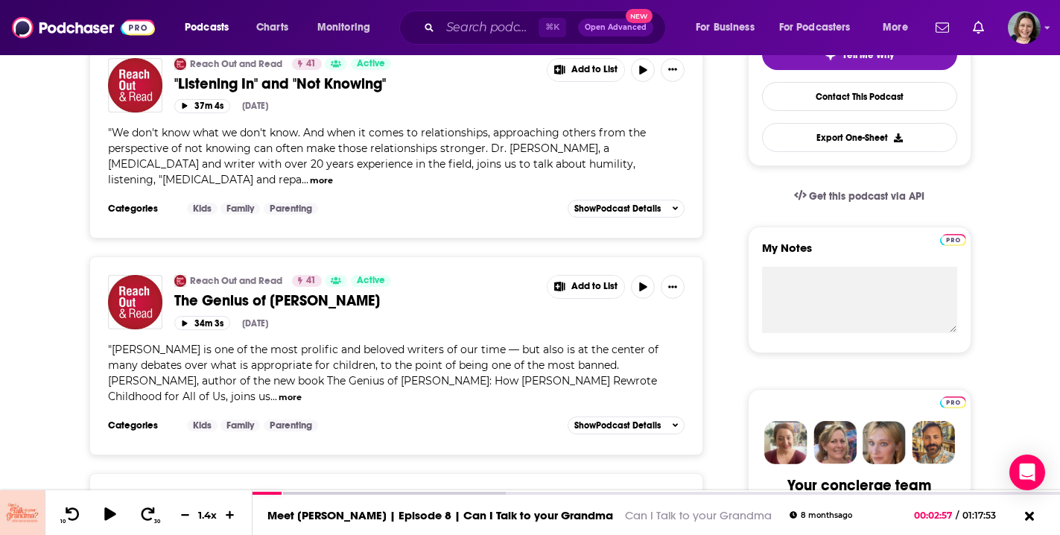
scroll to position [394, 0]
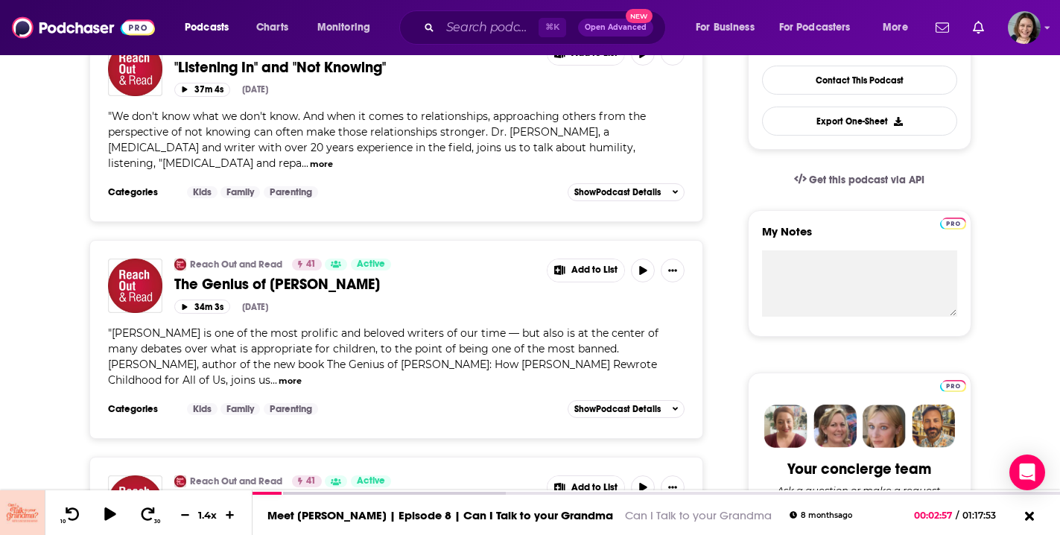
click at [279, 381] on button "more" at bounding box center [290, 381] width 23 height 13
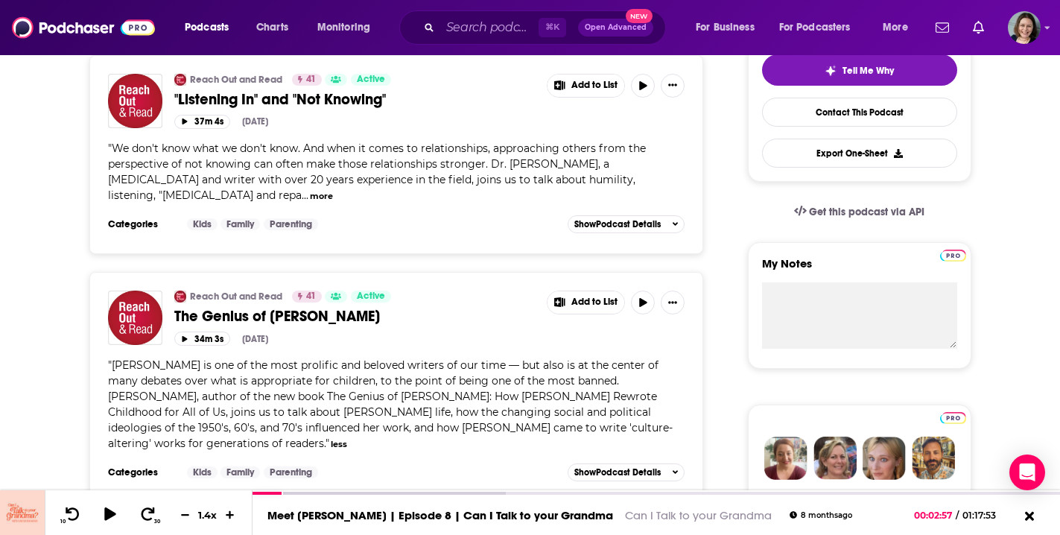
scroll to position [386, 0]
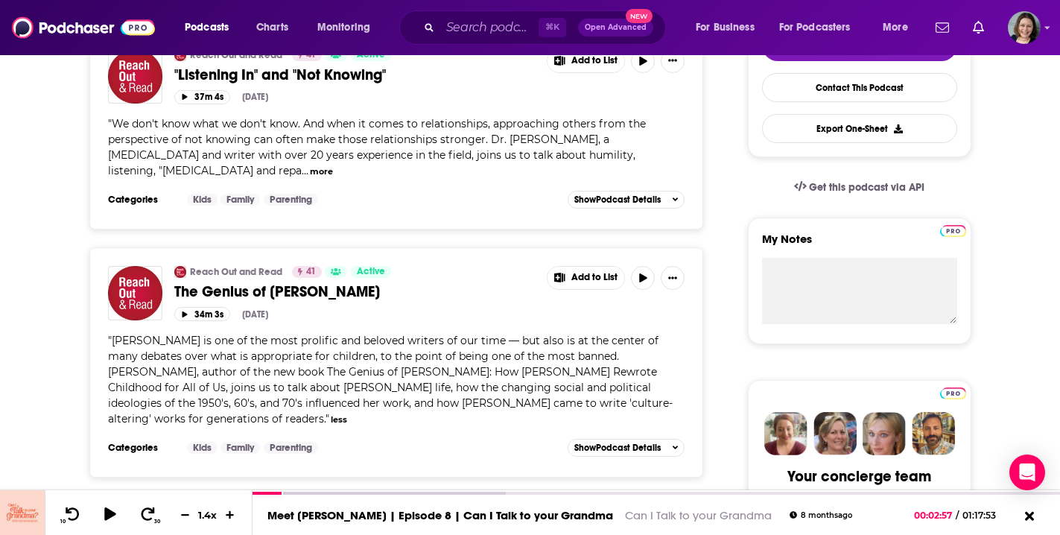
click at [347, 413] on button "less" at bounding box center [339, 419] width 16 height 13
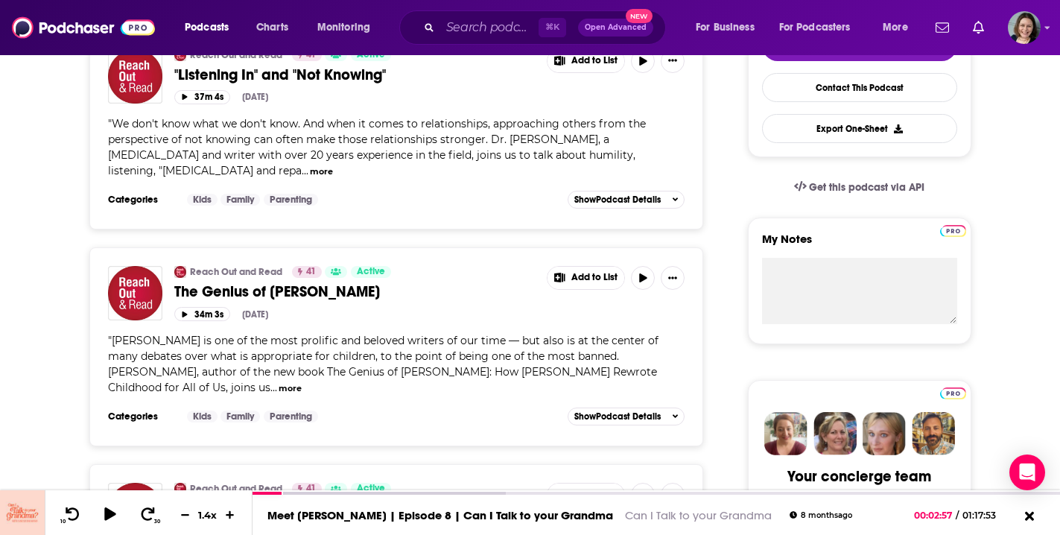
click at [265, 292] on span "The Genius of Judy" at bounding box center [277, 291] width 206 height 19
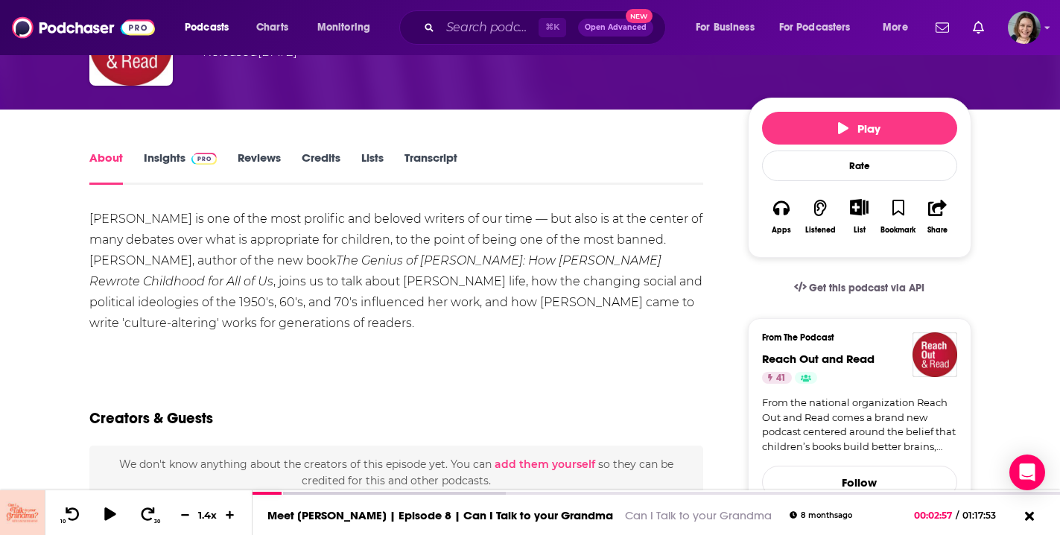
scroll to position [133, 0]
